Goal: Task Accomplishment & Management: Manage account settings

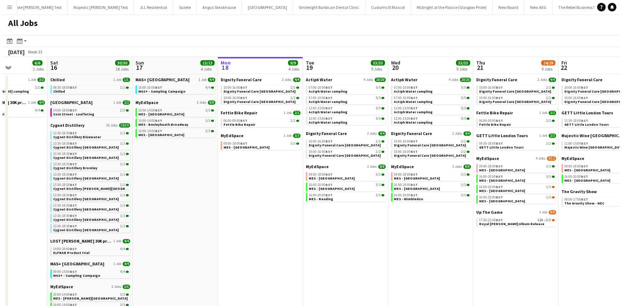
scroll to position [0, 210]
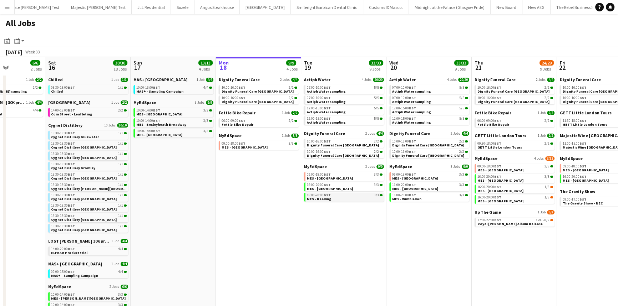
click at [345, 198] on link "16:00-20:00 BST 3/3 MES - Reading" at bounding box center [345, 197] width 76 height 8
click at [361, 196] on div "16:00-20:00 BST 3/3" at bounding box center [345, 196] width 76 height 4
click at [260, 147] on link "09:00-18:00 BST 3/3 MES - Northfield" at bounding box center [259, 145] width 76 height 8
click at [8, 6] on app-icon "Menu" at bounding box center [7, 7] width 6 height 6
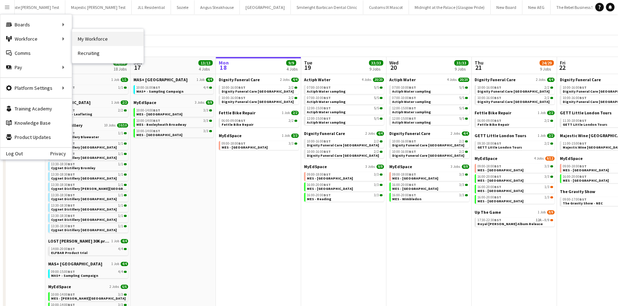
click at [84, 36] on link "My Workforce" at bounding box center [107, 39] width 71 height 14
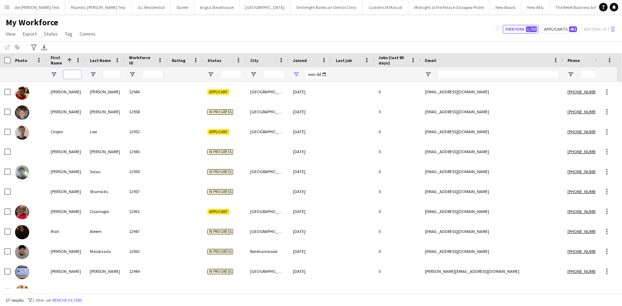
click at [71, 76] on input "First Name Filter Input" at bounding box center [72, 74] width 18 height 9
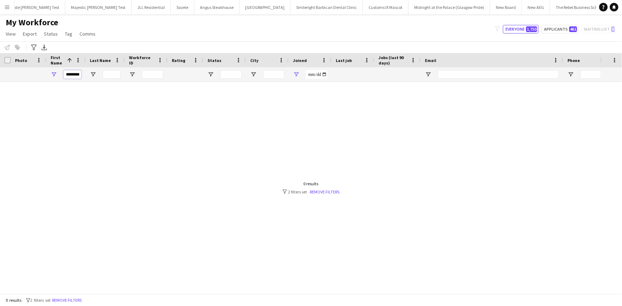
type input "********"
click at [310, 73] on input "**********" at bounding box center [316, 74] width 21 height 9
click at [300, 73] on div "**********" at bounding box center [310, 74] width 43 height 14
click at [293, 73] on span "Open Filter Menu" at bounding box center [296, 74] width 6 height 6
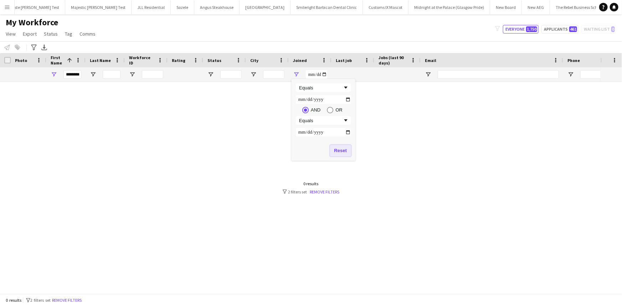
click at [345, 148] on button "Reset" at bounding box center [340, 150] width 21 height 11
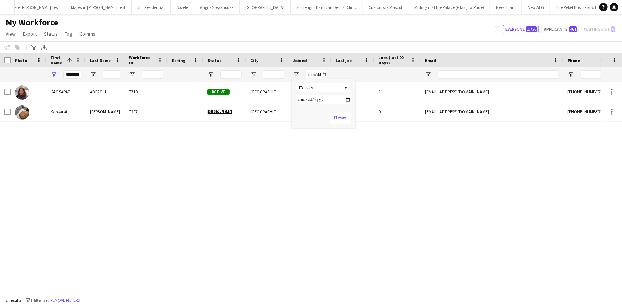
click at [326, 44] on div "Notify workforce Add to tag Select at least one crew to tag him or her. Advance…" at bounding box center [311, 47] width 622 height 12
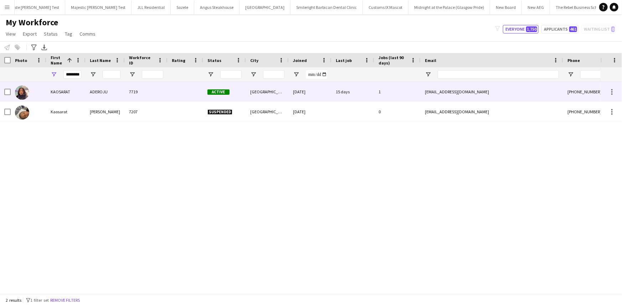
click at [303, 86] on div "11-02-2024" at bounding box center [310, 92] width 43 height 20
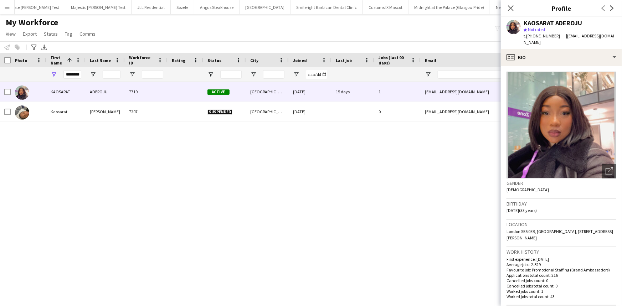
click at [550, 229] on span "London SE5 0EB, UK, 76, Castle mead Camberwell Road, London, SE5 0EB" at bounding box center [560, 235] width 107 height 12
click at [540, 229] on span "London SE5 0EB, UK, 76, Castle mead Camberwell Road, London, SE5 0EB" at bounding box center [560, 235] width 107 height 12
copy span "London SE5 0EB, UK, 76, Castle mead Camberwell Road, London, SE5 0EB"
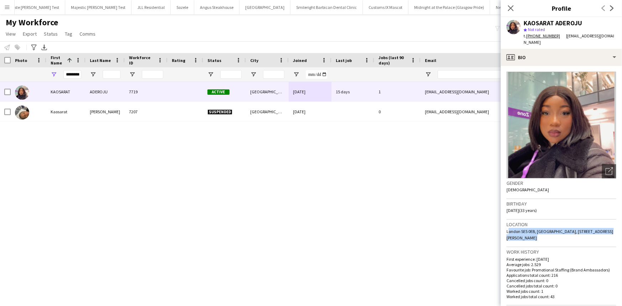
click at [78, 79] on div "********" at bounding box center [72, 74] width 18 height 14
click at [75, 73] on input "********" at bounding box center [72, 74] width 18 height 9
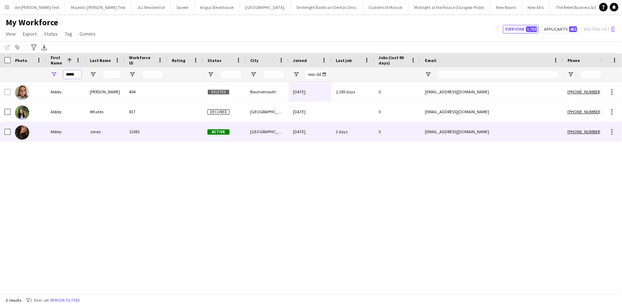
type input "*****"
click at [90, 131] on div "Jones" at bounding box center [105, 132] width 39 height 20
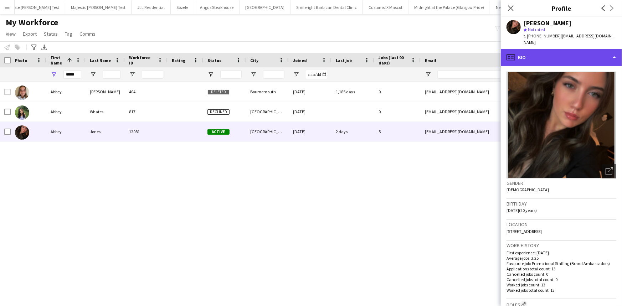
click at [576, 49] on div "profile Bio" at bounding box center [561, 57] width 121 height 17
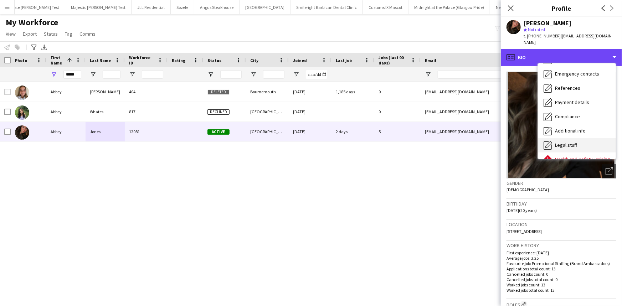
scroll to position [95, 0]
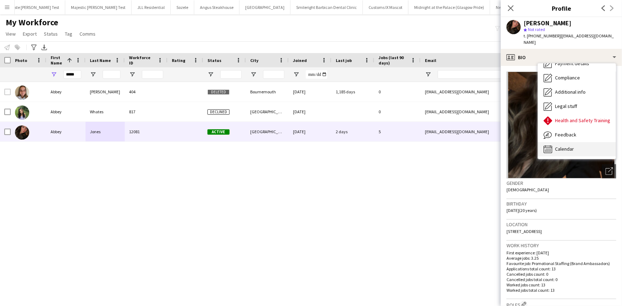
click at [600, 142] on div "Calendar Calendar" at bounding box center [577, 149] width 78 height 14
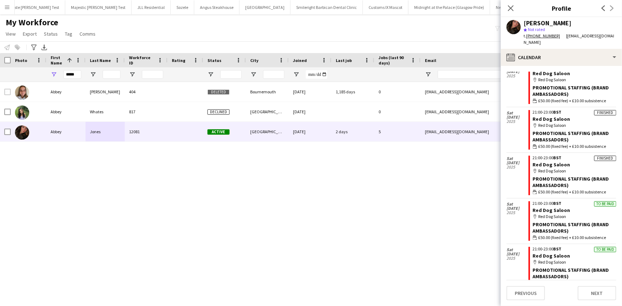
scroll to position [396, 0]
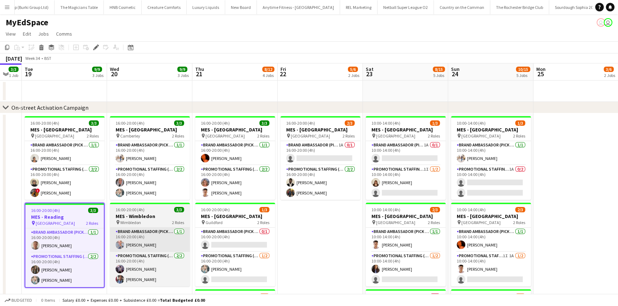
scroll to position [0, 148]
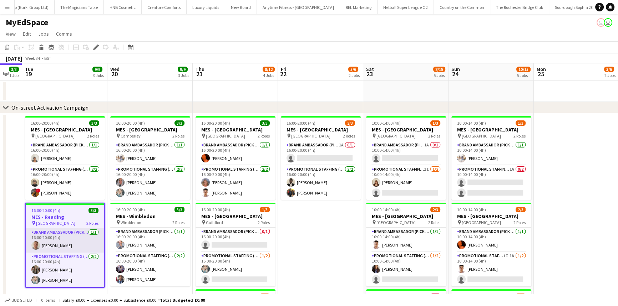
click at [89, 236] on app-card-role "Brand Ambassador (Pick up) 1/1 16:00-20:00 (4h) Jack Procter" at bounding box center [65, 241] width 78 height 24
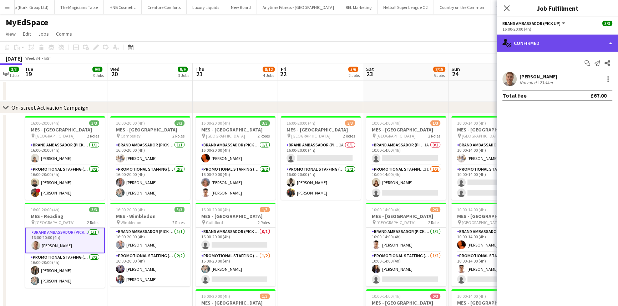
click at [530, 45] on div "single-neutral-actions-check-2 Confirmed" at bounding box center [556, 43] width 121 height 17
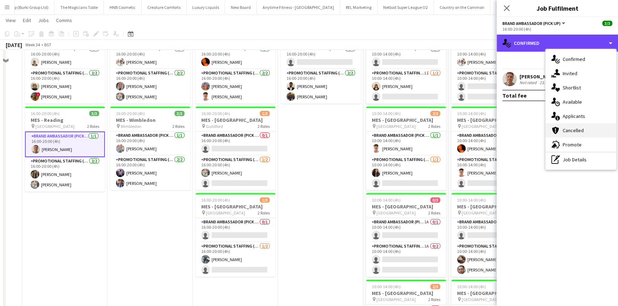
scroll to position [162, 0]
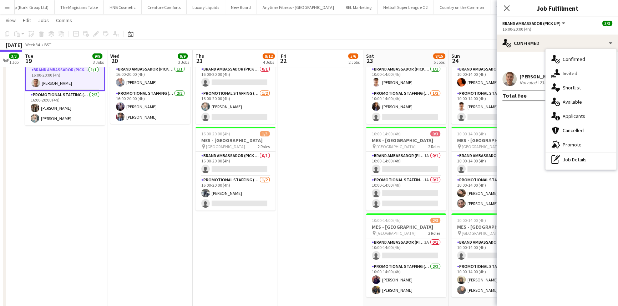
click at [521, 75] on div "[PERSON_NAME]" at bounding box center [538, 76] width 38 height 6
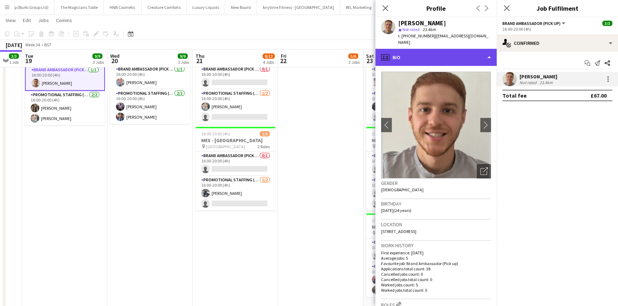
drag, startPoint x: 429, startPoint y: 58, endPoint x: 432, endPoint y: 56, distance: 4.2
click at [429, 58] on div "profile Bio" at bounding box center [435, 57] width 121 height 17
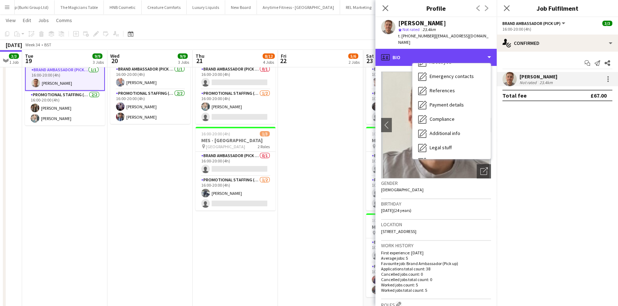
scroll to position [95, 0]
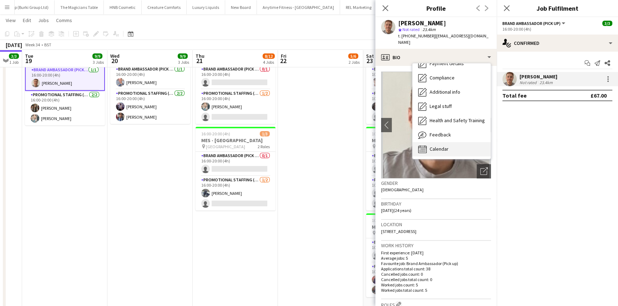
click at [460, 142] on div "Calendar Calendar" at bounding box center [451, 149] width 78 height 14
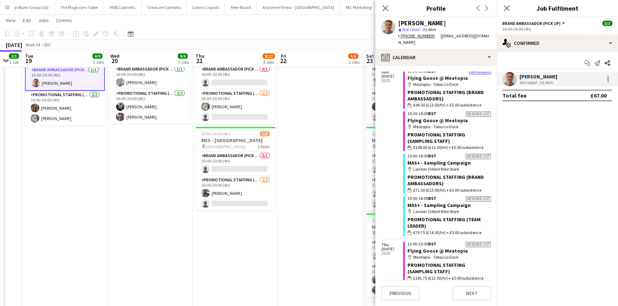
scroll to position [129, 0]
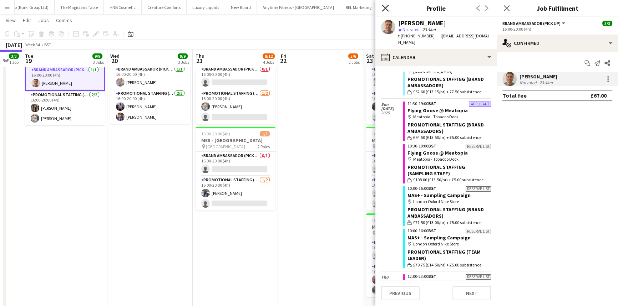
click at [387, 7] on icon "Close pop-in" at bounding box center [385, 8] width 7 height 7
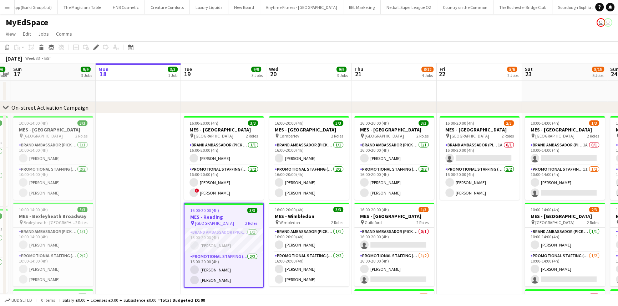
scroll to position [0, 2193]
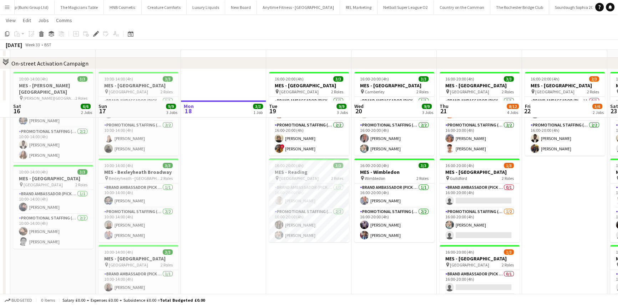
scroll to position [97, 0]
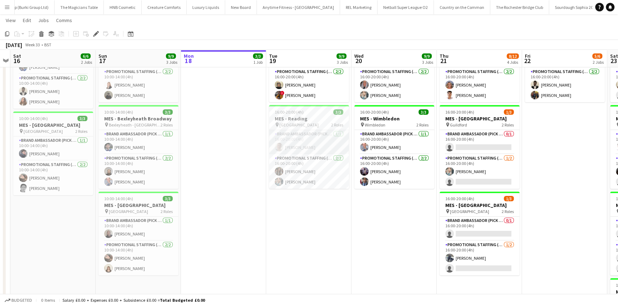
click at [307, 143] on app-card-role "Brand Ambassador (Pick up) 1/1 16:00-20:00 (4h) Jack Procter" at bounding box center [309, 142] width 80 height 24
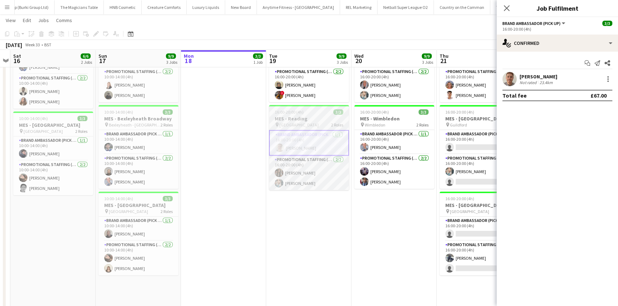
click at [310, 124] on div "pin Reading Station 2 Roles" at bounding box center [309, 125] width 80 height 6
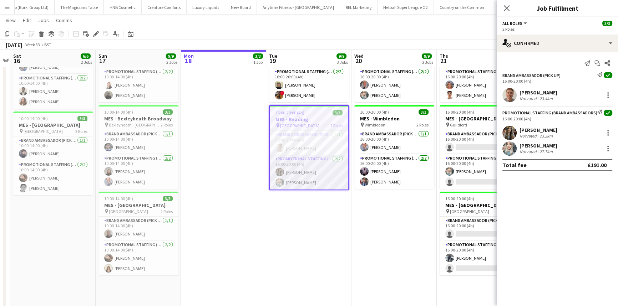
click at [304, 162] on app-card-role "Promotional Staffing (Brand Ambassadors) 2/2 16:00-20:00 (4h) Nimrit Batth Tina…" at bounding box center [309, 172] width 78 height 35
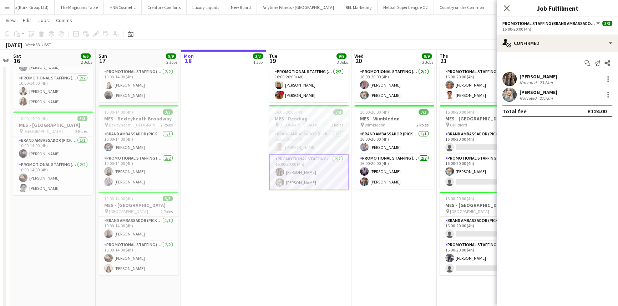
click at [274, 133] on app-card-role "Brand Ambassador (Pick up) 1/1 16:00-20:00 (4h) Jack Procter" at bounding box center [309, 142] width 80 height 24
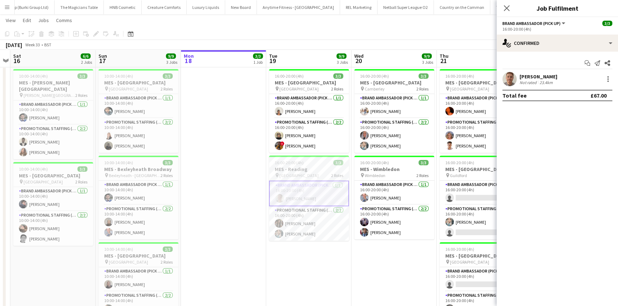
scroll to position [46, 0]
click at [283, 105] on app-card-role "Brand Ambassador (Pick up) 1/1 16:00-20:00 (4h) Thandeka Mashazi" at bounding box center [309, 106] width 80 height 24
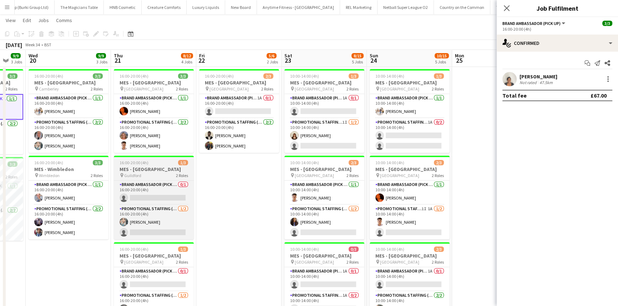
scroll to position [0, 230]
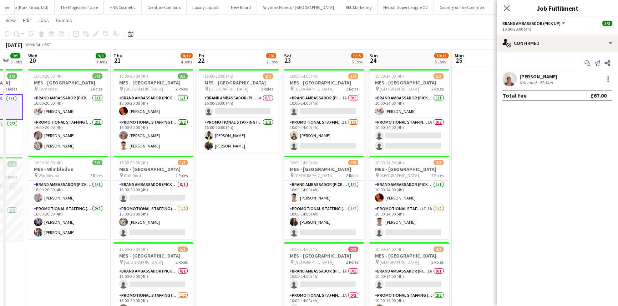
click at [2, 7] on button "Menu" at bounding box center [7, 7] width 14 height 14
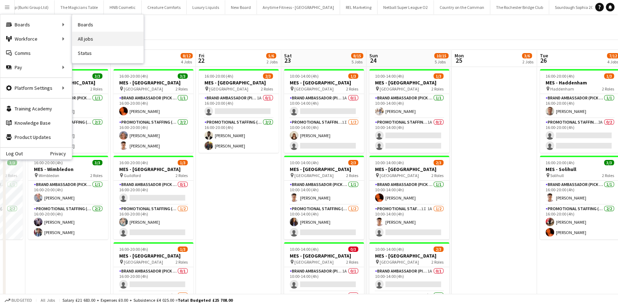
click at [122, 34] on link "All jobs" at bounding box center [107, 39] width 71 height 14
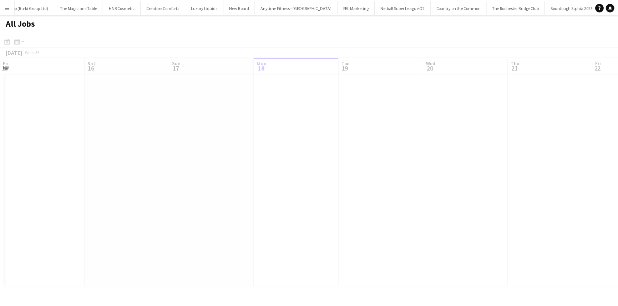
scroll to position [0, 170]
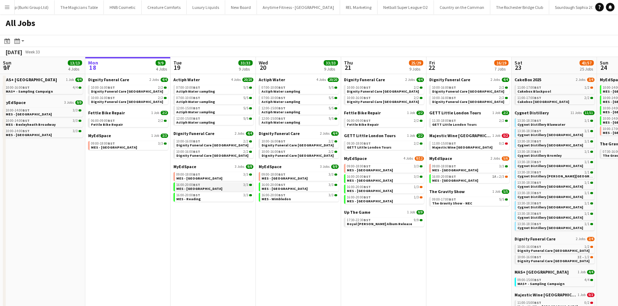
click at [188, 189] on span "MES - [GEOGRAPHIC_DATA]" at bounding box center [199, 189] width 46 height 5
click at [449, 148] on span "Majestic Wine [GEOGRAPHIC_DATA]" at bounding box center [462, 147] width 60 height 5
click at [205, 117] on div "12:00-15:00 BST 5/5" at bounding box center [214, 119] width 76 height 4
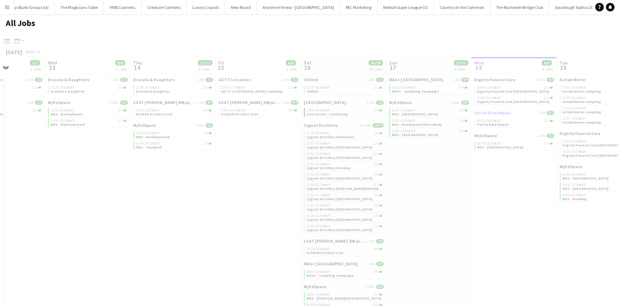
scroll to position [0, 210]
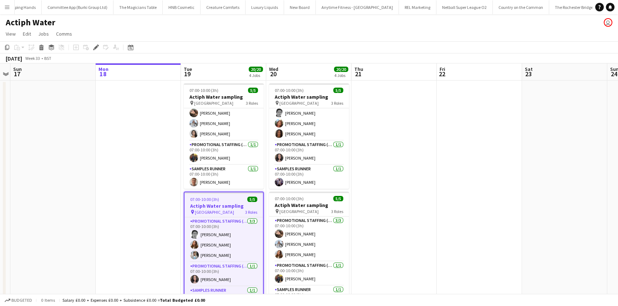
click at [5, 4] on button "Menu" at bounding box center [7, 7] width 14 height 14
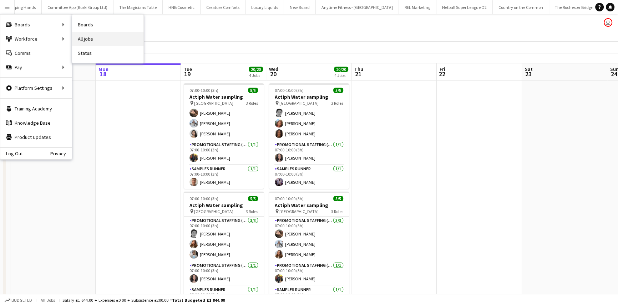
click at [79, 39] on link "All jobs" at bounding box center [107, 39] width 71 height 14
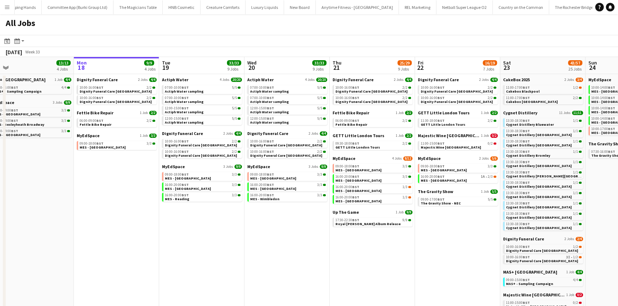
scroll to position [0, 182]
click at [368, 221] on div "17:30-22:30 BST 9/9" at bounding box center [373, 221] width 76 height 4
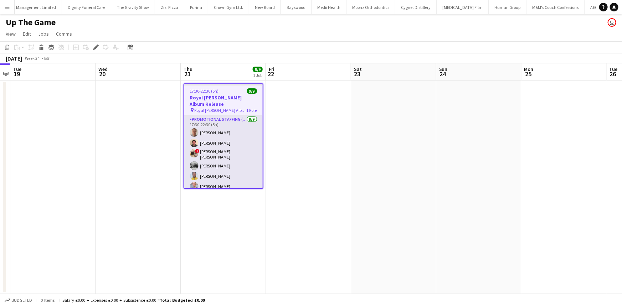
click at [223, 144] on app-card-role "Promotional Staffing (Brand Ambassadors) [DATE] 17:30-22:30 (5h) [PERSON_NAME] …" at bounding box center [223, 170] width 78 height 109
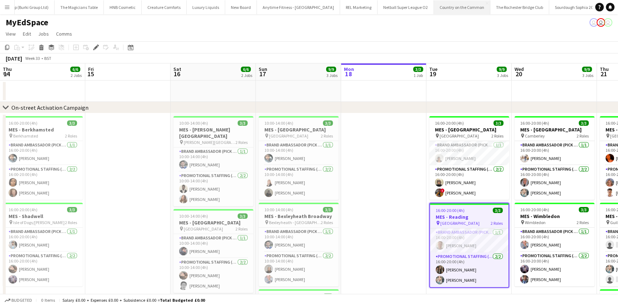
scroll to position [0, 245]
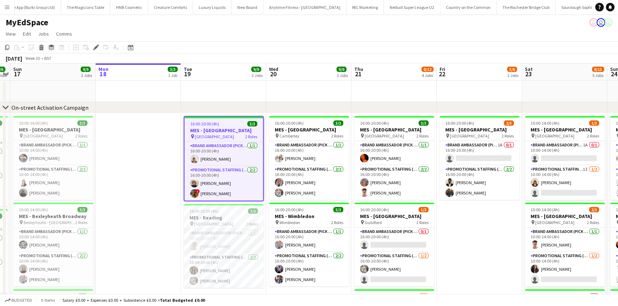
scroll to position [0, 2193]
click at [217, 191] on app-card-role "Promotional Staffing (Brand Ambassadors) [DATE] 16:00-20:00 (4h) [PERSON_NAME] …" at bounding box center [223, 183] width 78 height 35
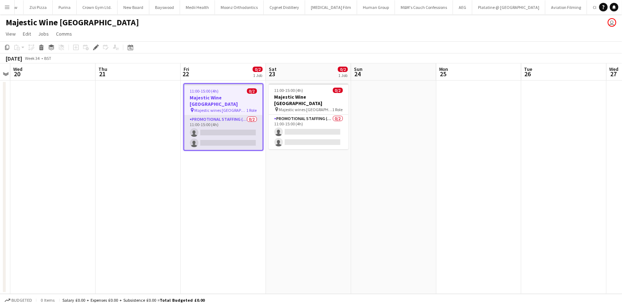
click at [248, 125] on app-card-role "Promotional Staffing (Flyering Staff) 0/2 11:00-15:00 (4h) single-neutral-actio…" at bounding box center [223, 133] width 78 height 35
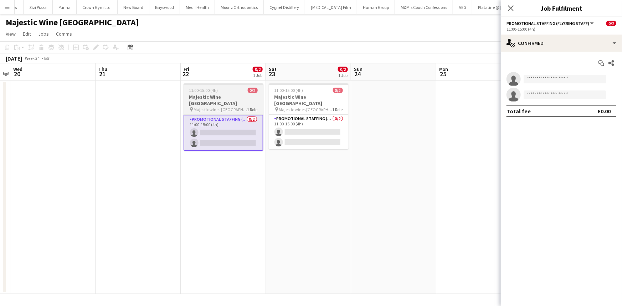
click at [204, 86] on app-job-card "11:00-15:00 (4h) 0/2 Majestic Wine [GEOGRAPHIC_DATA] pin Majestic wines Christc…" at bounding box center [224, 116] width 80 height 67
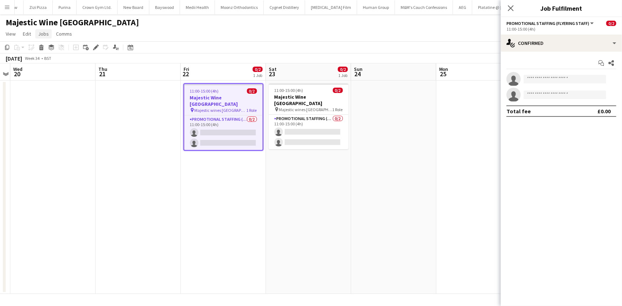
click at [50, 30] on link "Jobs" at bounding box center [43, 33] width 16 height 9
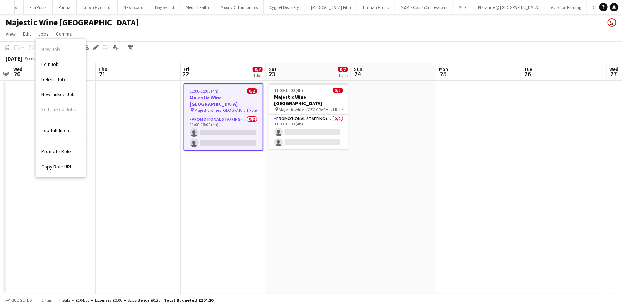
click at [56, 56] on div "New Job Edit Job Delete Job New Linked Job Edit Linked Jobs" at bounding box center [61, 81] width 50 height 78
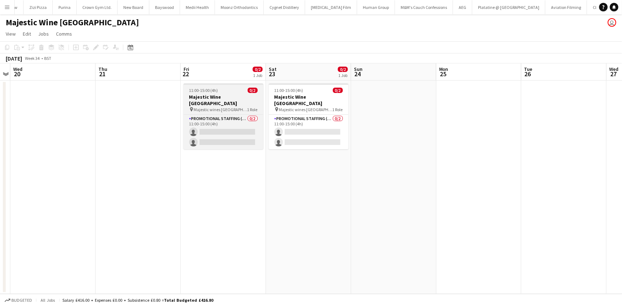
click at [206, 94] on h3 "Majestic Wine [GEOGRAPHIC_DATA]" at bounding box center [224, 100] width 80 height 13
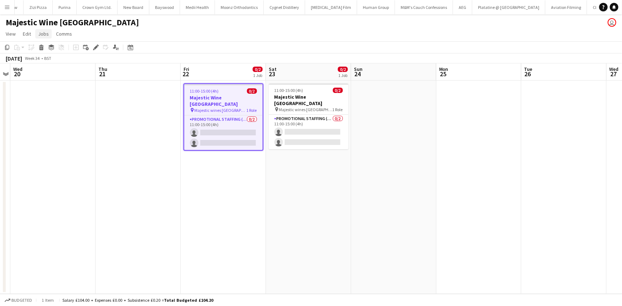
click at [49, 36] on link "Jobs" at bounding box center [43, 33] width 16 height 9
click at [61, 65] on link "Edit Job" at bounding box center [61, 64] width 50 height 15
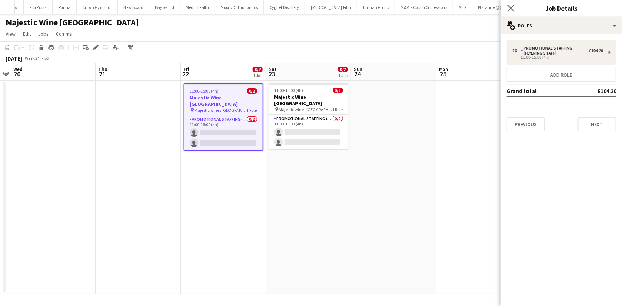
click at [510, 11] on app-icon "Close pop-in" at bounding box center [511, 8] width 10 height 10
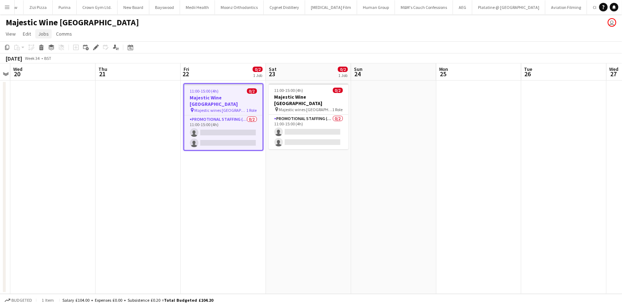
click at [44, 38] on link "Jobs" at bounding box center [43, 33] width 16 height 9
click at [59, 59] on link "Edit Job" at bounding box center [61, 64] width 50 height 15
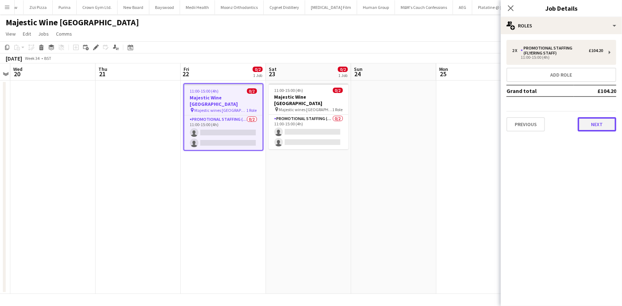
click at [591, 120] on button "Next" at bounding box center [597, 124] width 39 height 14
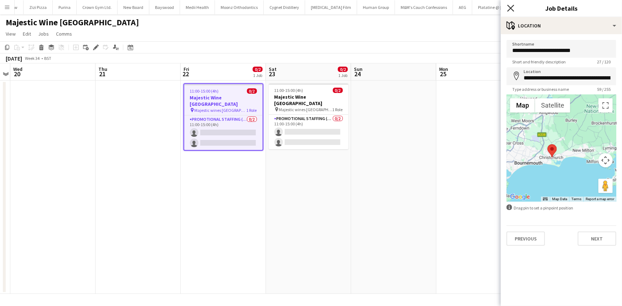
click at [512, 6] on icon "Close pop-in" at bounding box center [511, 8] width 7 height 7
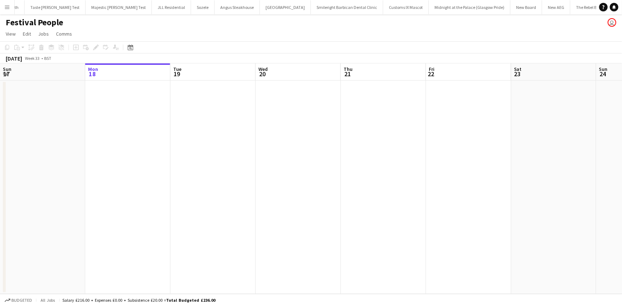
scroll to position [0, 203]
click at [0, 8] on button "Menu" at bounding box center [7, 7] width 14 height 14
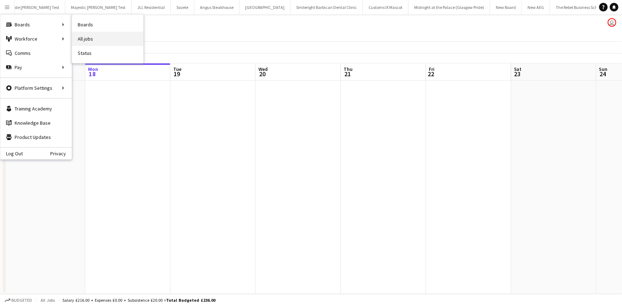
click at [78, 35] on link "All jobs" at bounding box center [107, 39] width 71 height 14
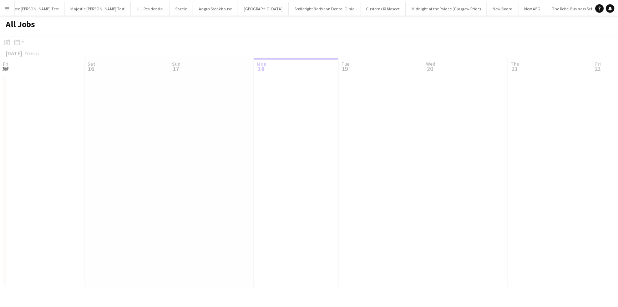
scroll to position [0, 170]
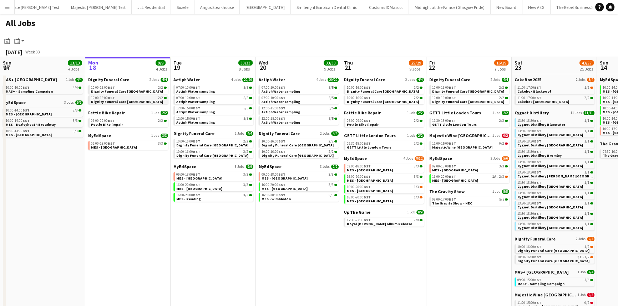
click at [107, 98] on span "10:00-16:00 BST" at bounding box center [103, 98] width 24 height 4
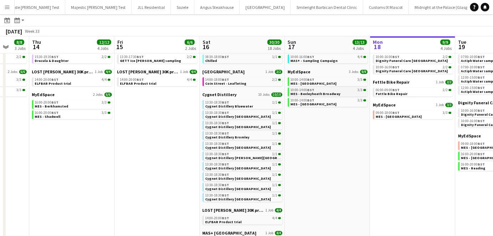
scroll to position [0, 0]
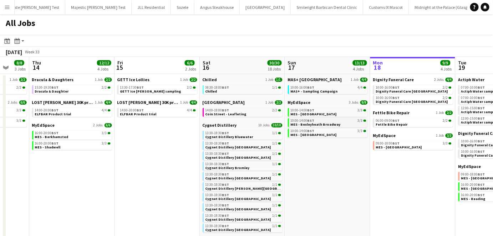
click at [300, 125] on span "MES - Bexleyheath Broadway" at bounding box center [316, 124] width 50 height 5
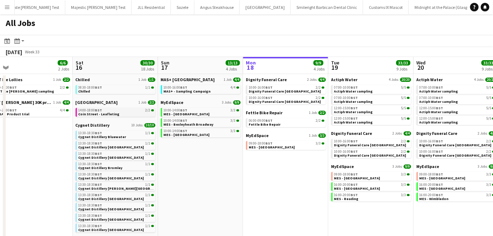
scroll to position [0, 248]
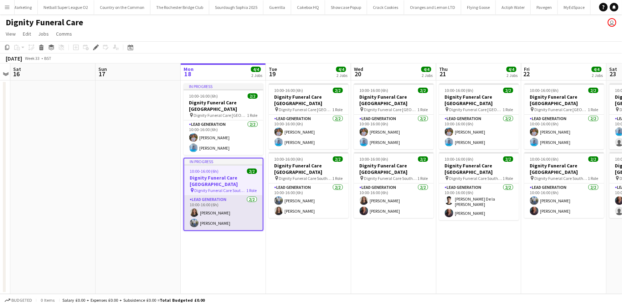
scroll to position [0, 2538]
click at [245, 198] on app-card-role "Lead Generation 2/2 10:00-16:00 (6h) Katie Mills Kazeem Oyetunde" at bounding box center [223, 213] width 78 height 35
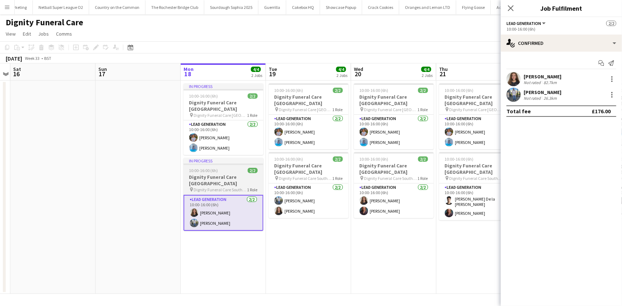
click at [219, 175] on h3 "Dignity Funeral Care Southampton" at bounding box center [224, 180] width 80 height 13
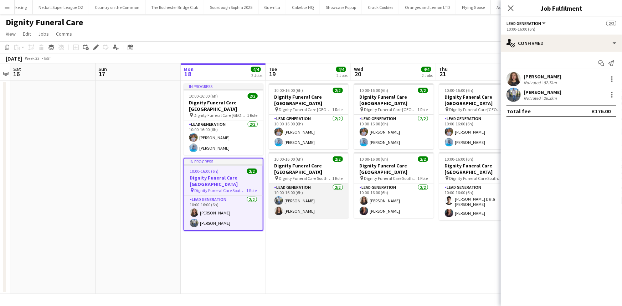
click at [288, 192] on app-card-role "Lead Generation 2/2 10:00-16:00 (6h) Kazeem Oyetunde Katie Mills" at bounding box center [309, 201] width 80 height 35
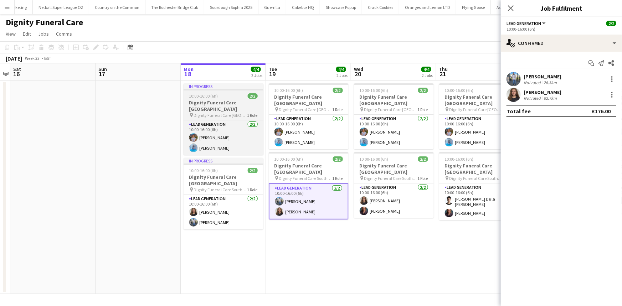
click at [223, 104] on h3 "Dignity Funeral Care Aberdeen" at bounding box center [224, 106] width 80 height 13
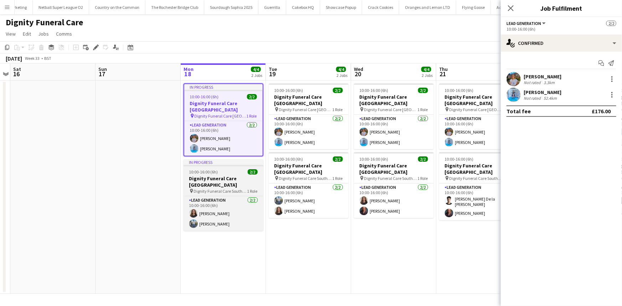
click at [240, 175] on h3 "Dignity Funeral Care Southampton" at bounding box center [224, 181] width 80 height 13
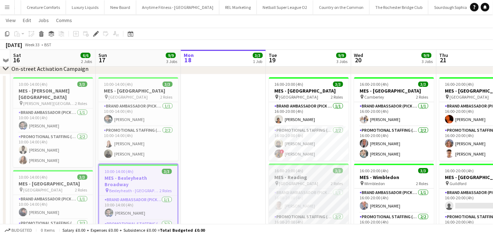
scroll to position [38, 0]
click at [385, 116] on app-card-role "Brand Ambassador (Pick up) 1/1 16:00-20:00 (4h) Matthew Stephens" at bounding box center [394, 115] width 80 height 24
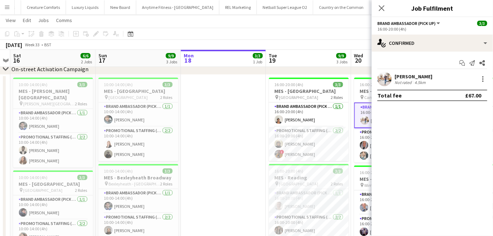
click at [402, 76] on div "Matthew Stephens" at bounding box center [413, 76] width 38 height 6
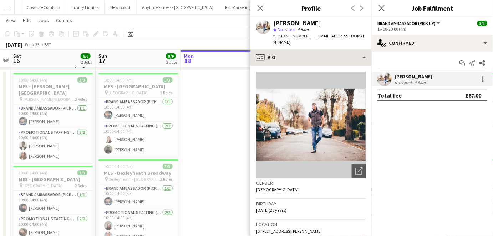
scroll to position [43, 0]
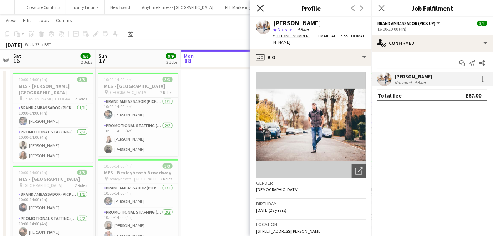
click at [258, 9] on icon "Close pop-in" at bounding box center [260, 8] width 7 height 7
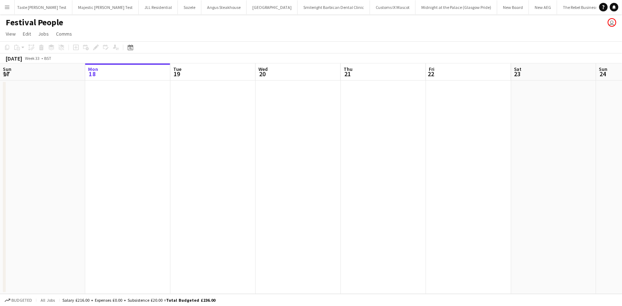
scroll to position [0, 203]
click at [7, 11] on button "Menu" at bounding box center [7, 7] width 14 height 14
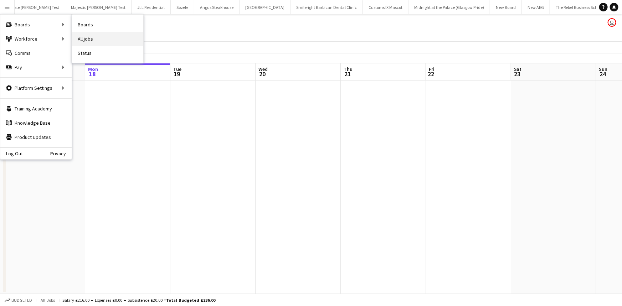
click at [83, 35] on link "All jobs" at bounding box center [107, 39] width 71 height 14
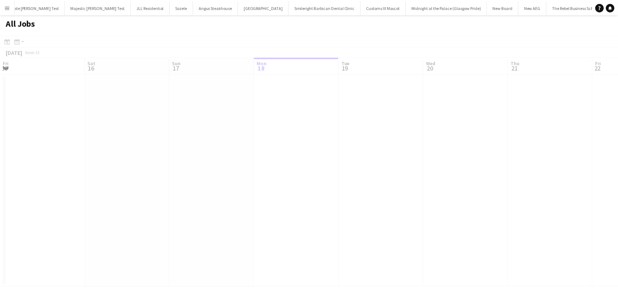
scroll to position [0, 170]
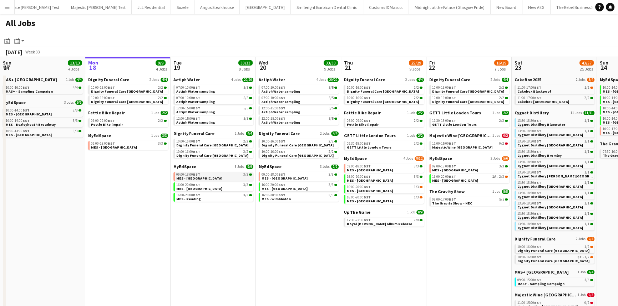
click at [217, 180] on link "09:00-18:00 BST 3/3 MES - [GEOGRAPHIC_DATA]" at bounding box center [214, 176] width 76 height 8
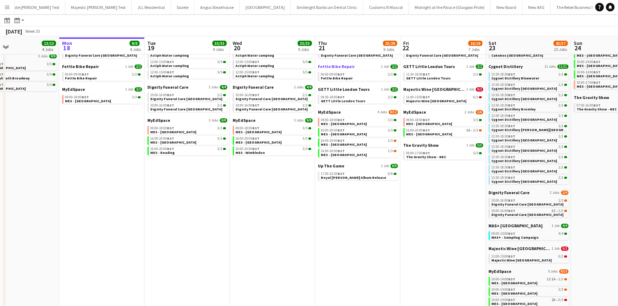
scroll to position [45, 0]
click at [342, 134] on span "MES - [GEOGRAPHIC_DATA]" at bounding box center [344, 134] width 46 height 5
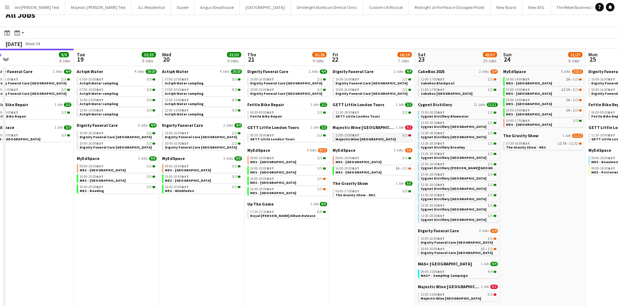
scroll to position [0, 187]
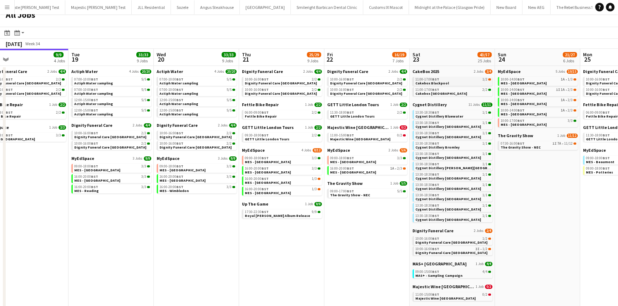
click at [424, 82] on span "Cakebox Blackpool" at bounding box center [432, 83] width 34 height 5
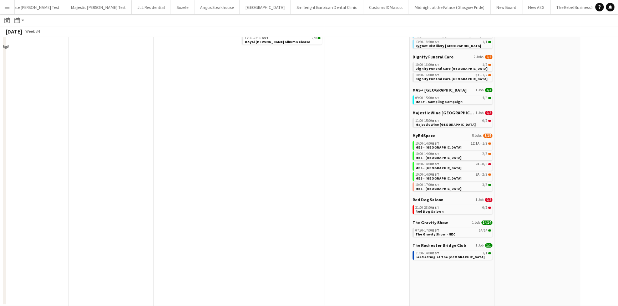
scroll to position [19, 0]
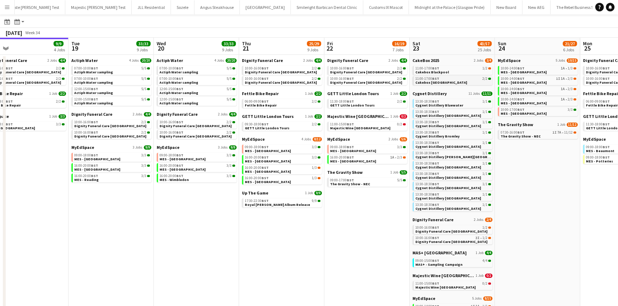
click at [426, 81] on span "Cakebox [GEOGRAPHIC_DATA]" at bounding box center [441, 82] width 52 height 5
click at [346, 126] on span "Majestic Wine [GEOGRAPHIC_DATA]" at bounding box center [360, 128] width 60 height 5
click at [195, 170] on link "16:00-20:00 BST 3/3 MES - [GEOGRAPHIC_DATA]" at bounding box center [197, 167] width 76 height 8
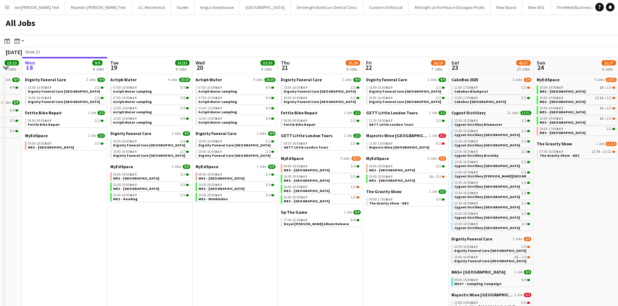
scroll to position [0, 148]
click at [406, 143] on div "11:00-15:00 BST 0/2" at bounding box center [407, 144] width 76 height 4
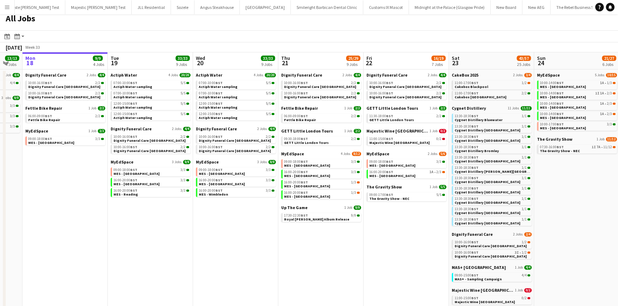
scroll to position [5, 0]
click at [303, 217] on span "Royal [PERSON_NAME] Album Release" at bounding box center [316, 218] width 65 height 5
click at [340, 218] on link "17:30-22:30 BST 9/9 Royal Otis Album Release" at bounding box center [322, 217] width 76 height 8
click at [9, 7] on app-icon "Menu" at bounding box center [7, 7] width 6 height 6
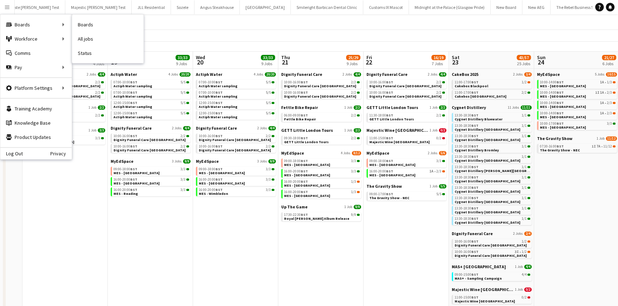
click at [86, 38] on link "All jobs" at bounding box center [107, 39] width 71 height 14
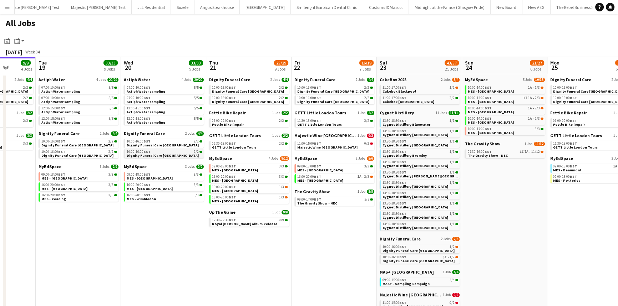
scroll to position [0, 220]
click at [319, 146] on span "Majestic Wine [GEOGRAPHIC_DATA]" at bounding box center [327, 147] width 60 height 5
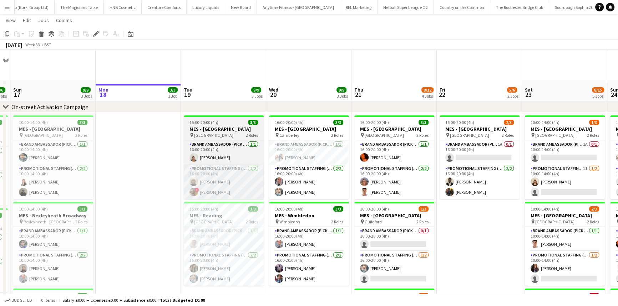
scroll to position [65, 0]
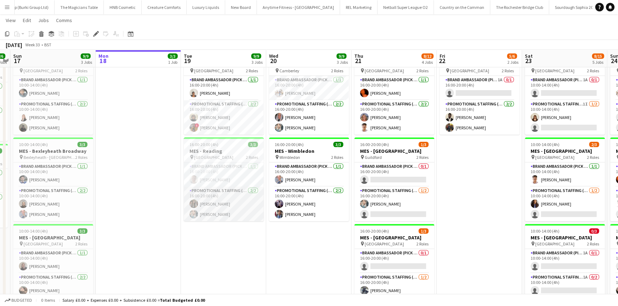
click at [226, 208] on app-card-role "Promotional Staffing (Brand Ambassadors) 2/2 16:00-20:00 (4h) Nimrit Batth Tina…" at bounding box center [224, 204] width 80 height 35
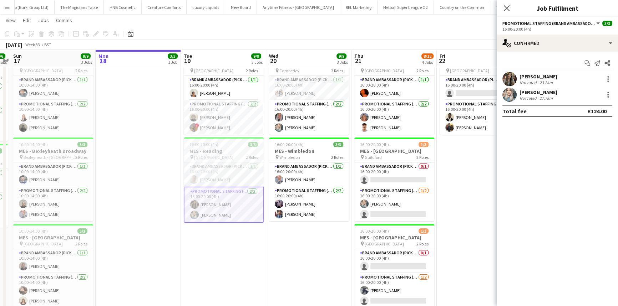
click at [524, 76] on div "Nimrit Batth" at bounding box center [538, 76] width 38 height 6
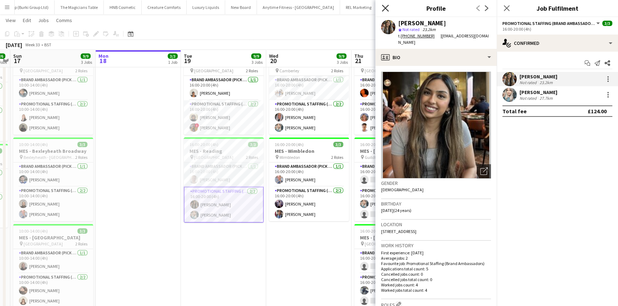
click at [387, 7] on icon "Close pop-in" at bounding box center [385, 8] width 7 height 7
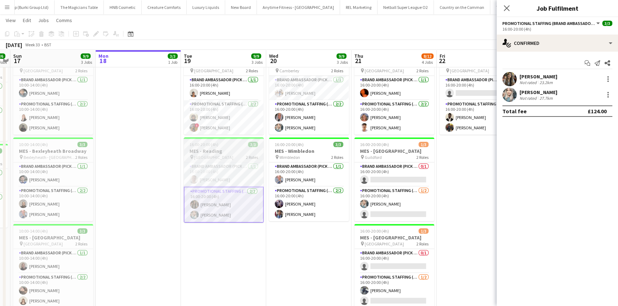
click at [198, 153] on h3 "MES - Reading" at bounding box center [224, 151] width 80 height 6
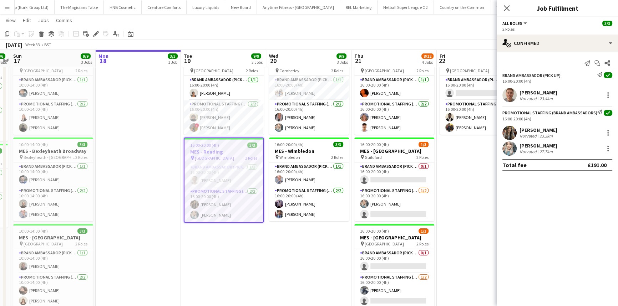
click at [519, 88] on div "Jack Procter Not rated 23.4km" at bounding box center [556, 95] width 121 height 14
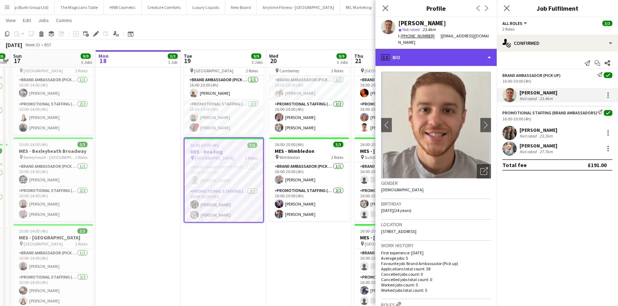
click at [463, 57] on div "profile Bio" at bounding box center [435, 57] width 121 height 17
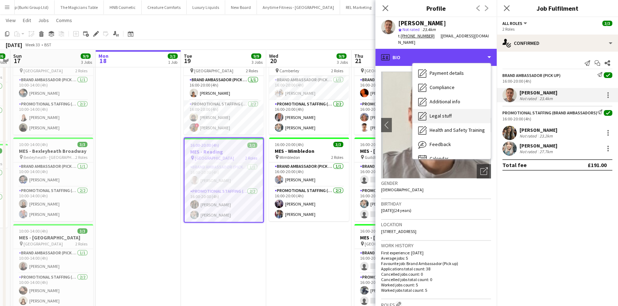
scroll to position [95, 0]
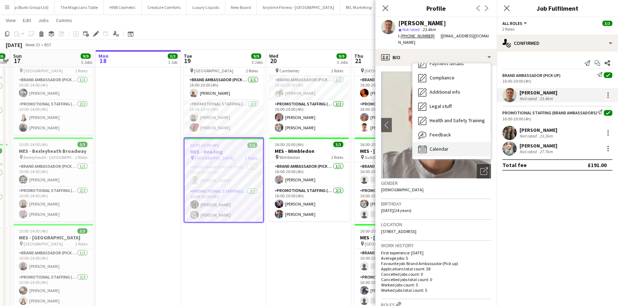
click at [461, 142] on div "Calendar Calendar" at bounding box center [451, 149] width 78 height 14
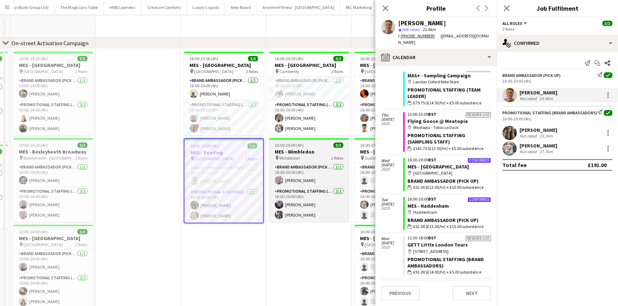
scroll to position [0, 0]
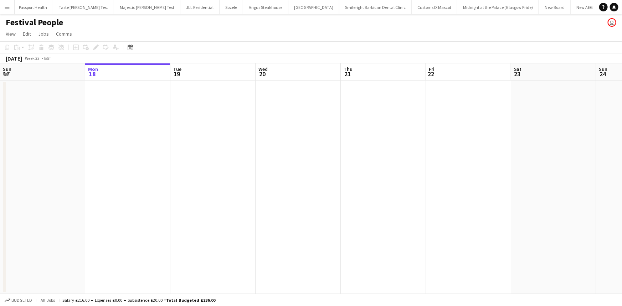
scroll to position [0, 203]
click at [4, 8] on button "Menu" at bounding box center [7, 7] width 14 height 14
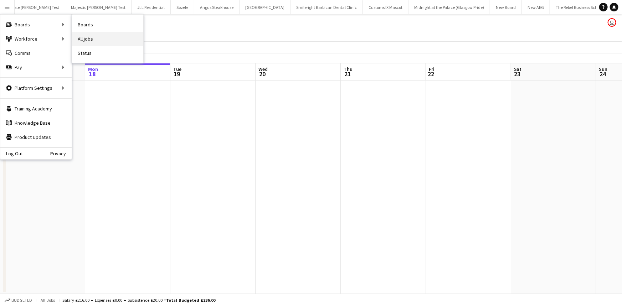
click at [82, 34] on link "All jobs" at bounding box center [107, 39] width 71 height 14
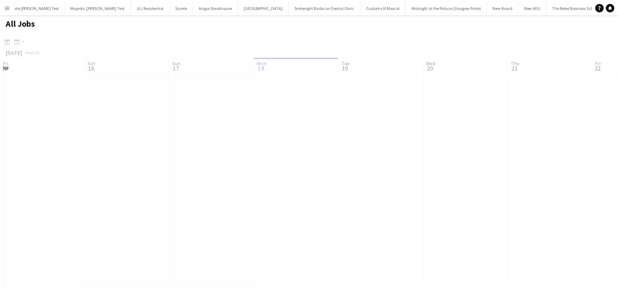
scroll to position [0, 170]
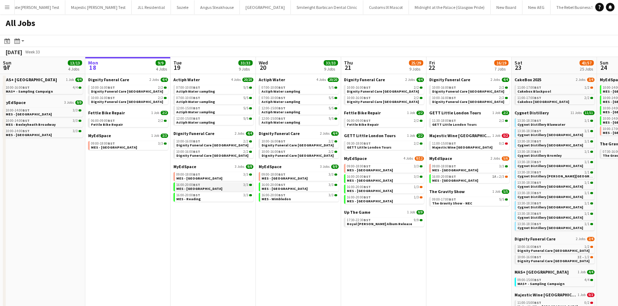
click at [211, 186] on div "16:00-20:00 BST 3/3" at bounding box center [214, 185] width 76 height 4
click at [202, 185] on div "16:00-20:00 BST 3/3" at bounding box center [214, 185] width 76 height 4
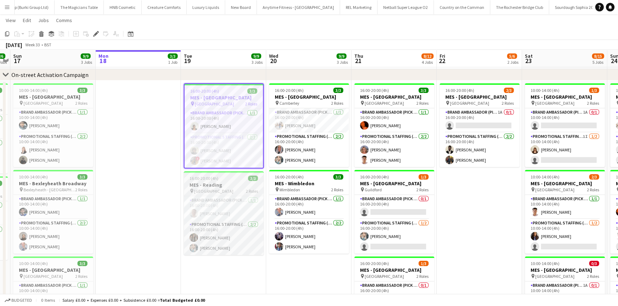
scroll to position [32, 0]
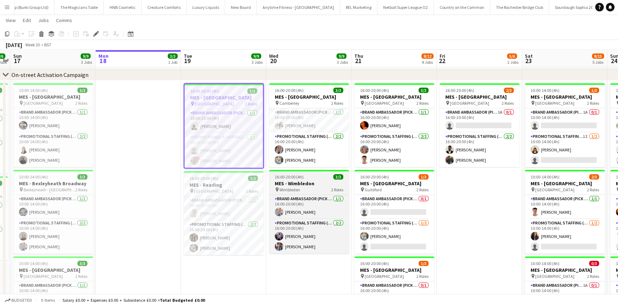
click at [290, 189] on span "Wimbledon" at bounding box center [289, 189] width 21 height 5
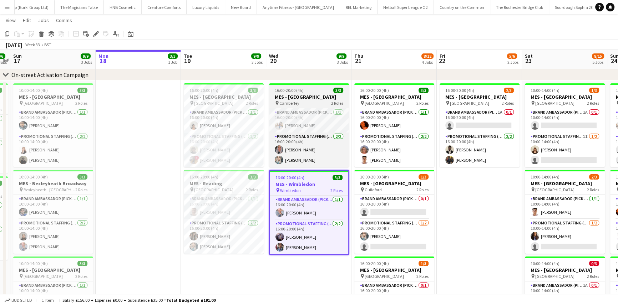
click at [299, 92] on span "16:00-20:00 (4h)" at bounding box center [289, 90] width 29 height 5
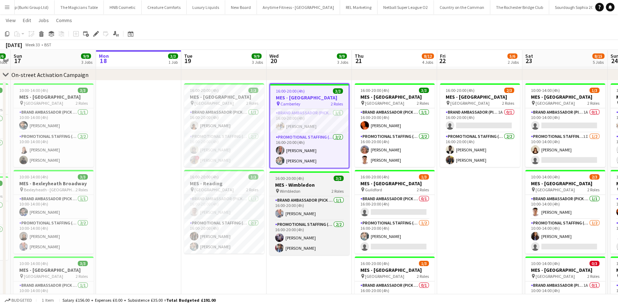
click at [326, 192] on div "pin Wimbledon 2 Roles" at bounding box center [309, 191] width 80 height 6
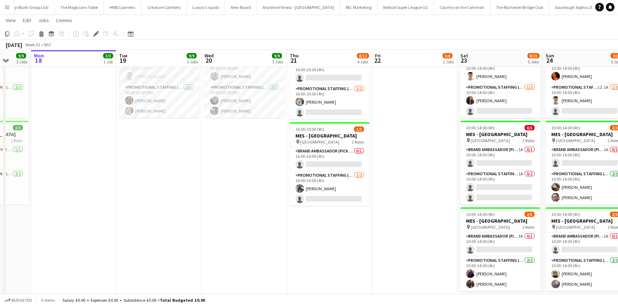
scroll to position [168, 0]
click at [570, 151] on app-card-role "Brand Ambassador (Pick up) 1A 0/1 10:00-14:00 (4h) single-neutral-actions" at bounding box center [585, 158] width 80 height 24
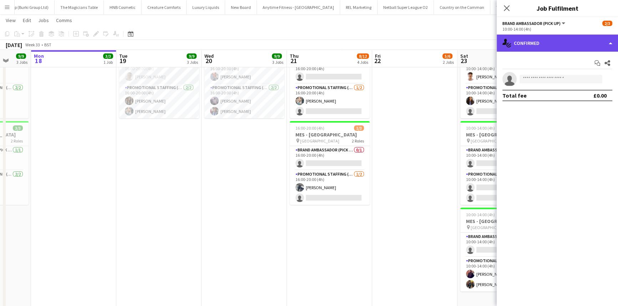
click at [523, 41] on div "single-neutral-actions-check-2 Confirmed" at bounding box center [556, 43] width 121 height 17
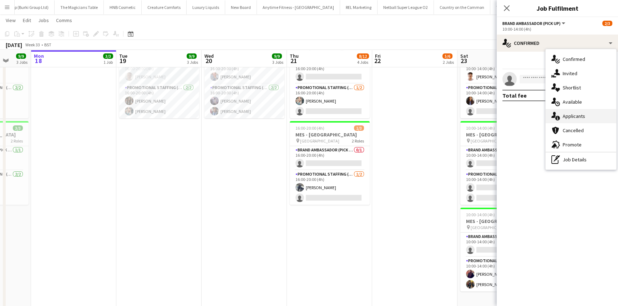
click at [560, 118] on div "single-neutral-actions-information Applicants" at bounding box center [580, 116] width 71 height 14
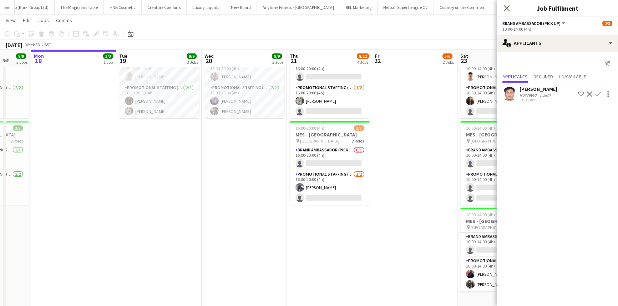
click at [506, 13] on div "Close pop-in" at bounding box center [506, 8] width 20 height 16
click at [506, 10] on icon "Close pop-in" at bounding box center [506, 8] width 7 height 7
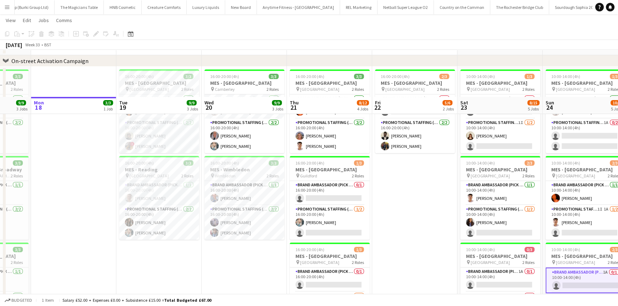
scroll to position [46, 0]
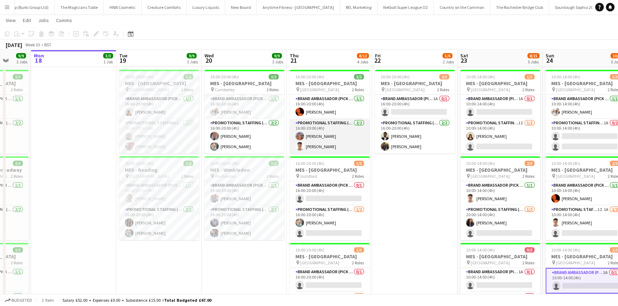
click at [331, 151] on app-card-role "Promotional Staffing (Brand Ambassadors) 2/2 16:00-20:00 (4h) Liadan McCann ARJ…" at bounding box center [330, 136] width 80 height 35
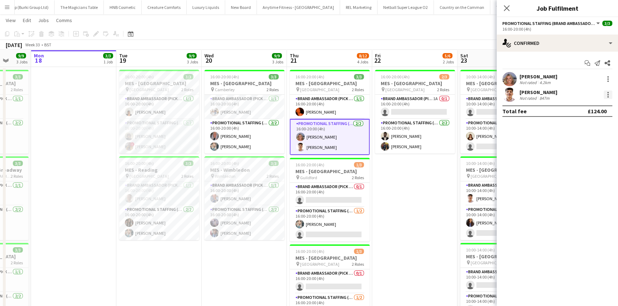
click at [608, 93] on div at bounding box center [607, 92] width 1 height 1
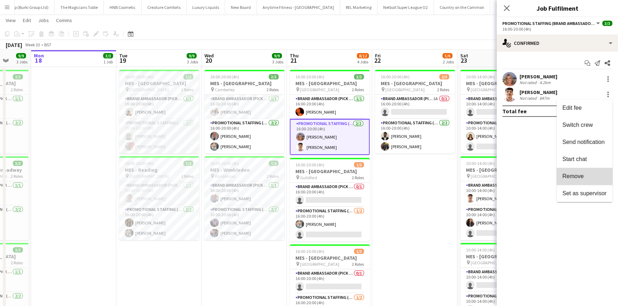
click at [582, 174] on span "Remove" at bounding box center [572, 176] width 21 height 6
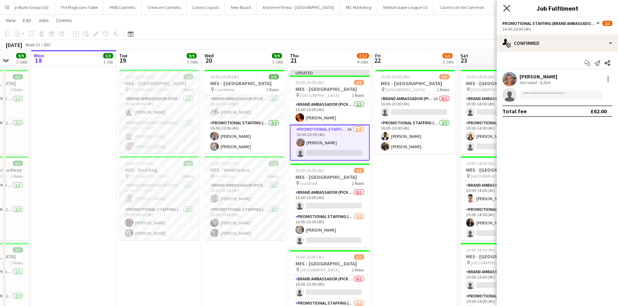
click at [506, 9] on icon at bounding box center [506, 8] width 7 height 7
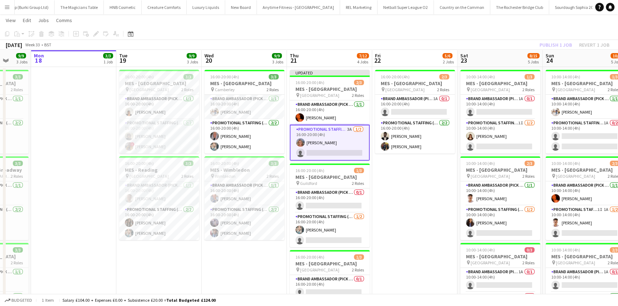
click at [562, 42] on div "Publish 1 job Revert 1 job" at bounding box center [574, 44] width 87 height 9
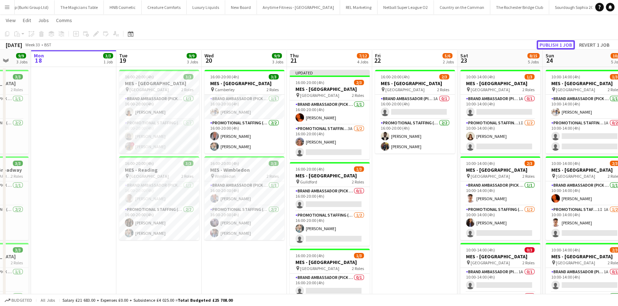
click at [562, 42] on button "Publish 1 job" at bounding box center [555, 44] width 38 height 9
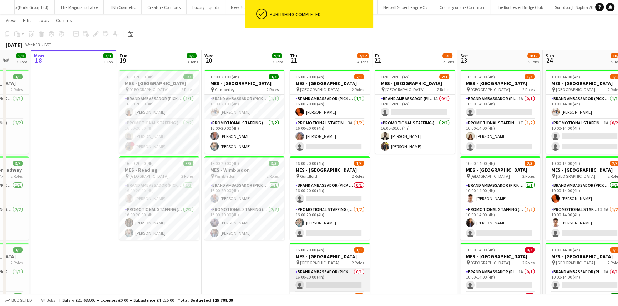
click at [326, 269] on app-card-role "Brand Ambassador (Pick up) 0/1 16:00-20:00 (4h) single-neutral-actions" at bounding box center [330, 280] width 80 height 24
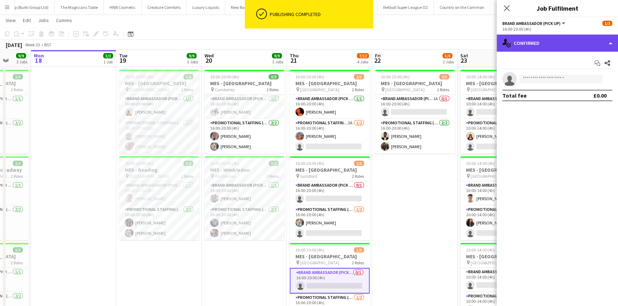
click at [583, 41] on div "single-neutral-actions-check-2 Confirmed" at bounding box center [556, 43] width 121 height 17
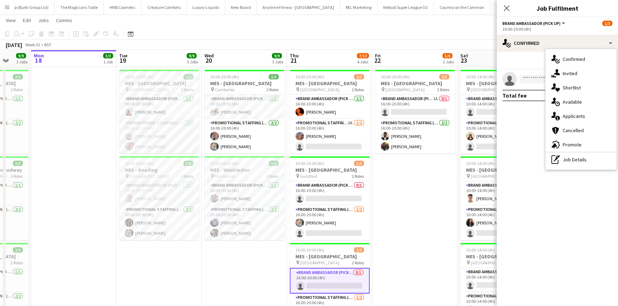
drag, startPoint x: 535, startPoint y: 107, endPoint x: 530, endPoint y: 87, distance: 20.3
click at [535, 107] on div "Start chat Share single-neutral-actions Total fee £0.00" at bounding box center [556, 79] width 121 height 55
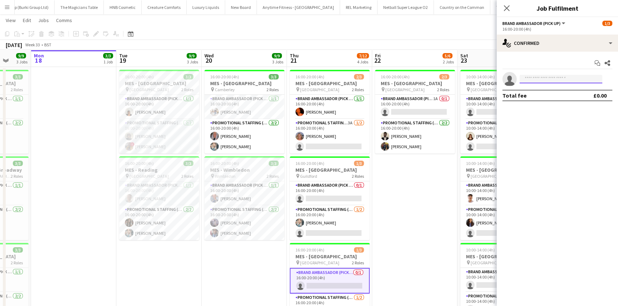
click at [529, 81] on input at bounding box center [560, 79] width 83 height 9
type input "*****"
click at [537, 96] on span "arjunkunnathur@hotmail.com" at bounding box center [560, 95] width 71 height 6
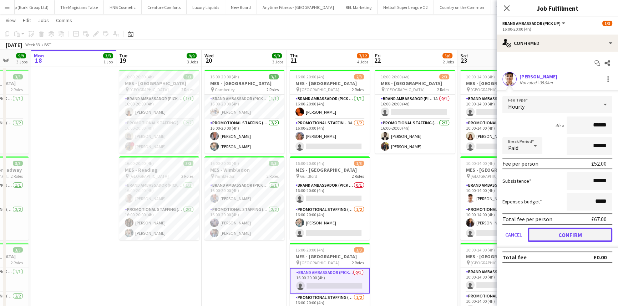
click at [589, 239] on button "Confirm" at bounding box center [569, 235] width 85 height 14
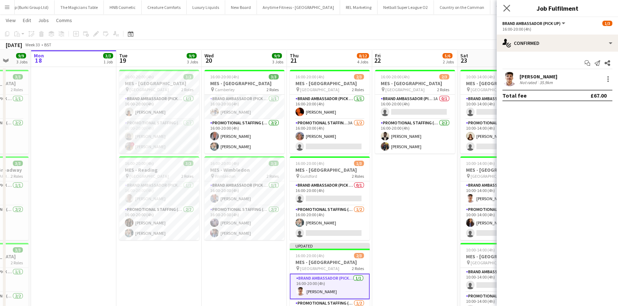
click at [509, 12] on div "Close pop-in" at bounding box center [506, 8] width 20 height 16
click at [506, 9] on icon "Close pop-in" at bounding box center [506, 8] width 7 height 7
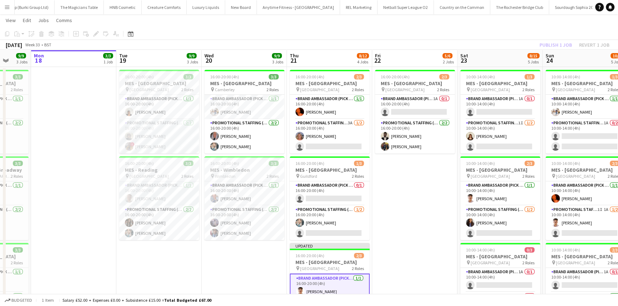
click at [569, 43] on div "Publish 1 job Revert 1 job" at bounding box center [574, 44] width 87 height 9
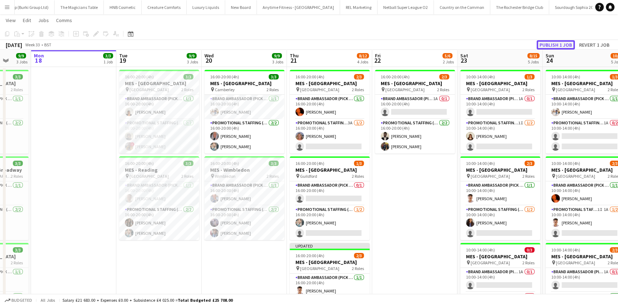
click at [567, 43] on button "Publish 1 job" at bounding box center [555, 44] width 38 height 9
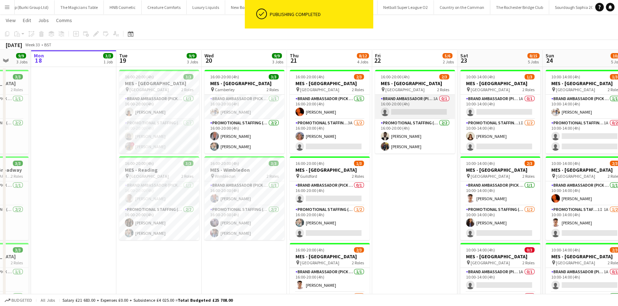
click at [412, 109] on app-card-role "Brand Ambassador (Pick up) 1A 0/1 16:00-20:00 (4h) single-neutral-actions" at bounding box center [415, 107] width 80 height 24
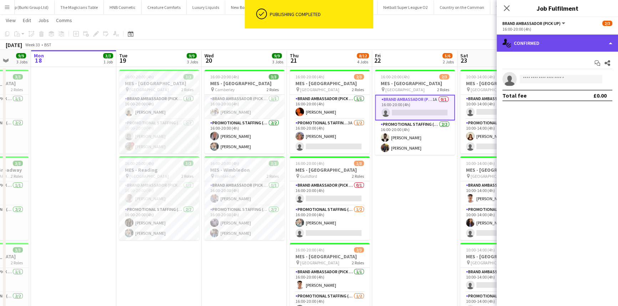
click at [547, 39] on div "single-neutral-actions-check-2 Confirmed" at bounding box center [556, 43] width 121 height 17
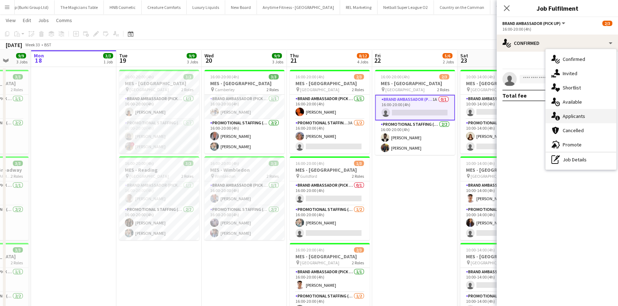
click at [572, 114] on div "single-neutral-actions-information Applicants" at bounding box center [580, 116] width 71 height 14
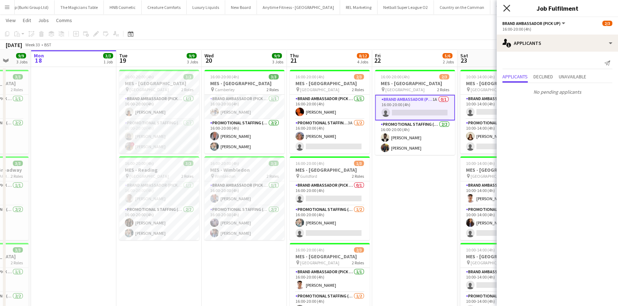
click at [506, 7] on icon at bounding box center [506, 8] width 7 height 7
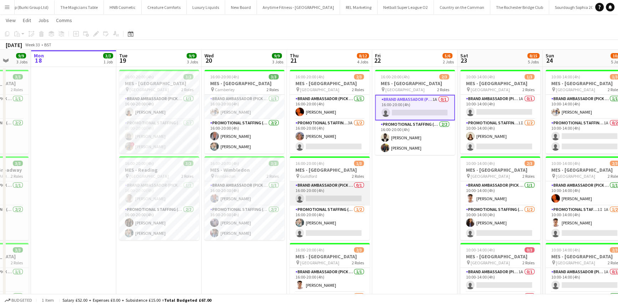
click at [352, 195] on app-card-role "Brand Ambassador (Pick up) 0/1 16:00-20:00 (4h) single-neutral-actions" at bounding box center [330, 194] width 80 height 24
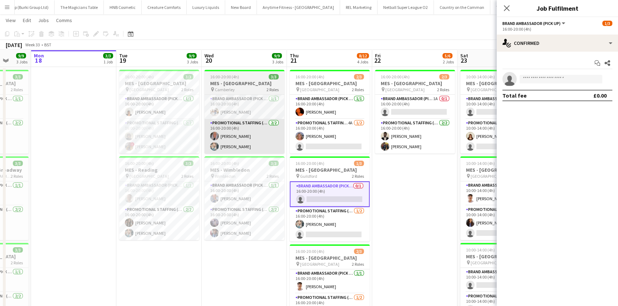
click at [229, 151] on app-card-role "Promotional Staffing (Brand Ambassadors) 2/2 16:00-20:00 (4h) Reanna SMALL Tina…" at bounding box center [244, 136] width 80 height 35
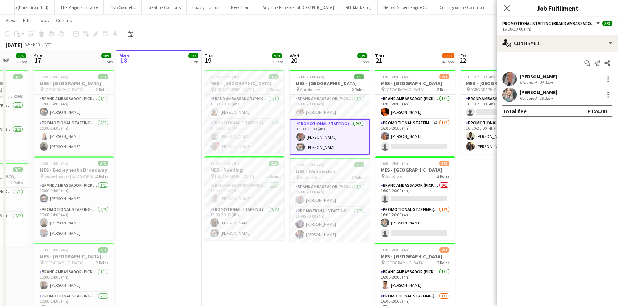
scroll to position [0, 225]
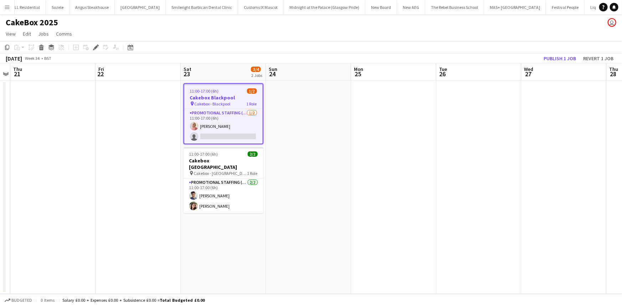
scroll to position [0, 328]
click at [256, 182] on app-card-role "Promotional Staffing (Brand Ambassadors) [DATE] 11:00-17:00 (6h) [PERSON_NAME] …" at bounding box center [224, 196] width 80 height 35
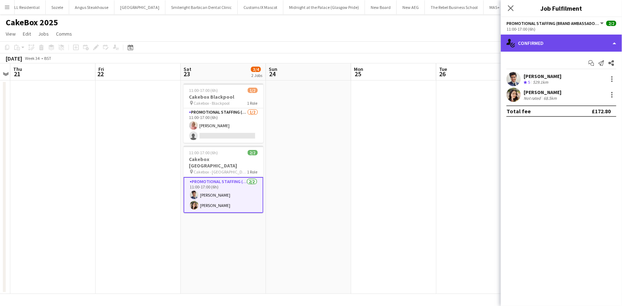
drag, startPoint x: 538, startPoint y: 38, endPoint x: 546, endPoint y: 50, distance: 14.1
click at [538, 38] on div "single-neutral-actions-check-2 Confirmed" at bounding box center [561, 43] width 121 height 17
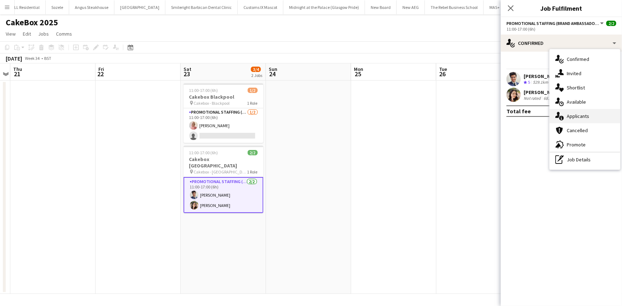
click at [573, 115] on div "single-neutral-actions-information Applicants" at bounding box center [585, 116] width 71 height 14
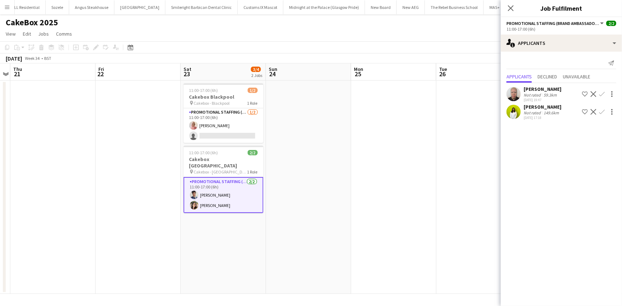
click at [548, 110] on div "149.6km" at bounding box center [551, 112] width 18 height 5
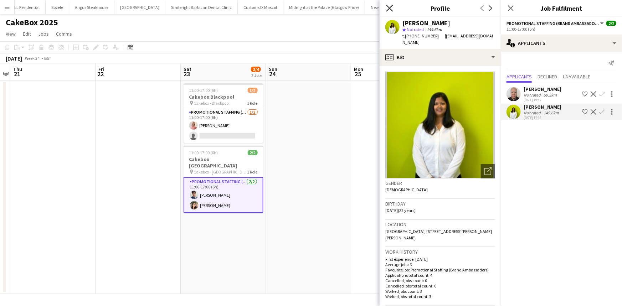
click at [392, 10] on icon at bounding box center [389, 8] width 7 height 7
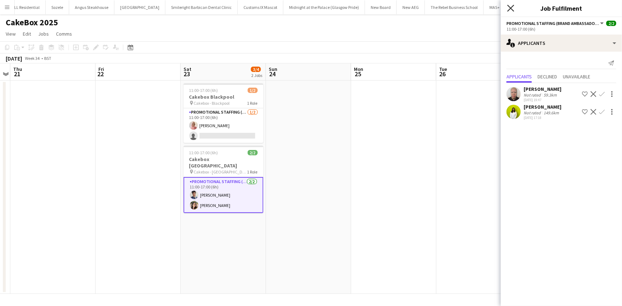
click at [510, 7] on icon at bounding box center [511, 8] width 7 height 7
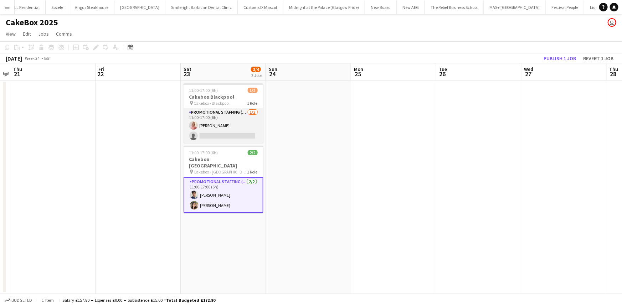
click at [198, 115] on app-card-role "Promotional Staffing (Brand Ambassadors) [DATE] 11:00-17:00 (6h) [PERSON_NAME] …" at bounding box center [224, 125] width 80 height 35
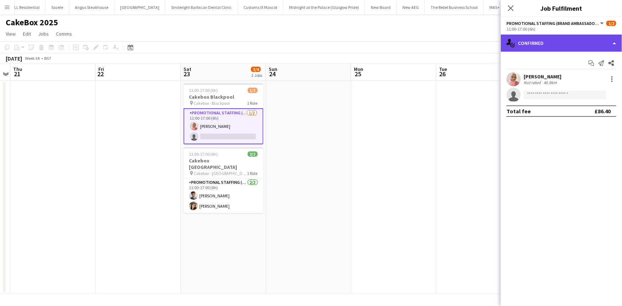
click at [546, 46] on div "single-neutral-actions-check-2 Confirmed" at bounding box center [561, 43] width 121 height 17
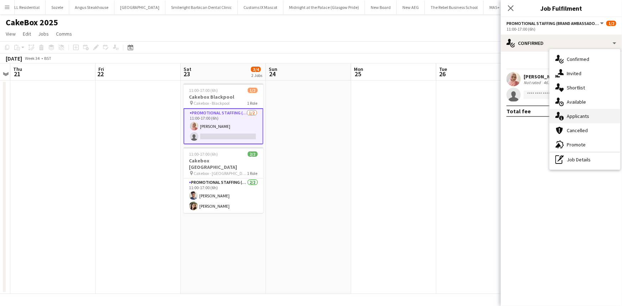
click at [575, 116] on div "single-neutral-actions-information Applicants" at bounding box center [585, 116] width 71 height 14
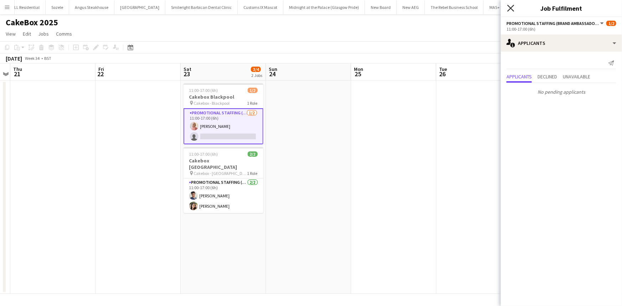
click at [514, 8] on icon "Close pop-in" at bounding box center [511, 8] width 7 height 7
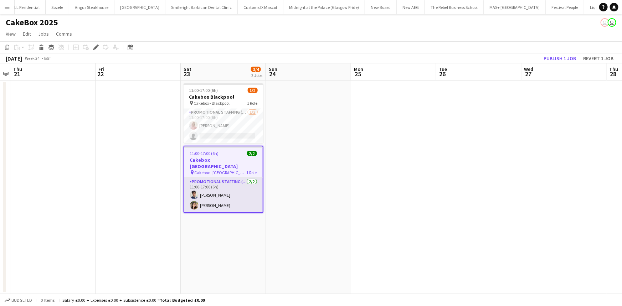
click at [241, 196] on app-card-role "Promotional Staffing (Brand Ambassadors) 2/2 11:00-17:00 (6h) Adil Shahbaz Dipi…" at bounding box center [223, 195] width 78 height 35
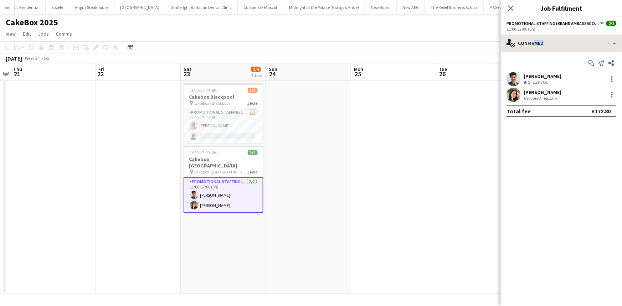
click at [532, 51] on div "single-neutral-actions-check-2 Confirmed single-neutral-actions-check-2 Confirm…" at bounding box center [561, 171] width 121 height 272
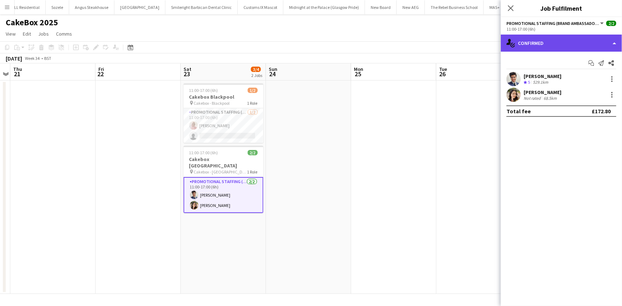
click at [531, 46] on div "single-neutral-actions-check-2 Confirmed" at bounding box center [561, 43] width 121 height 17
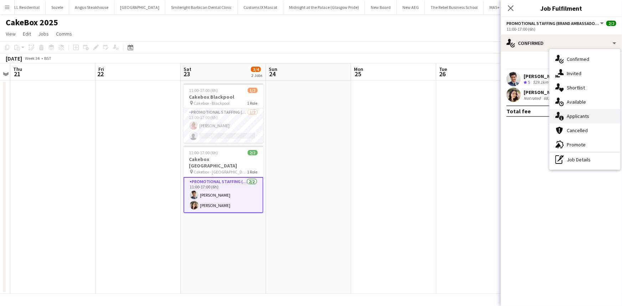
click at [566, 115] on div "single-neutral-actions-information Applicants" at bounding box center [585, 116] width 71 height 14
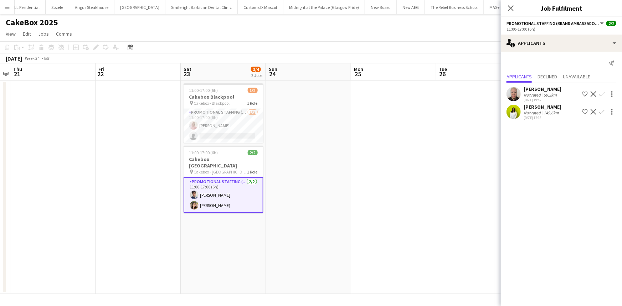
click at [550, 116] on div "12-08-2025 17:18" at bounding box center [543, 118] width 38 height 5
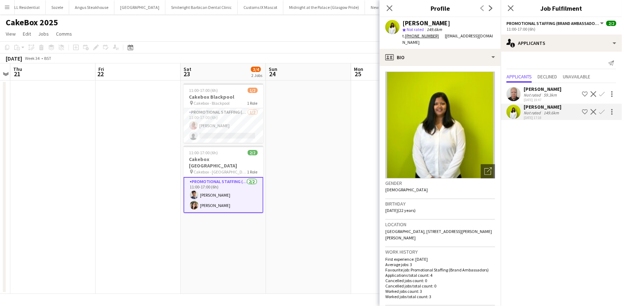
click at [539, 97] on div "Not rated" at bounding box center [533, 94] width 19 height 5
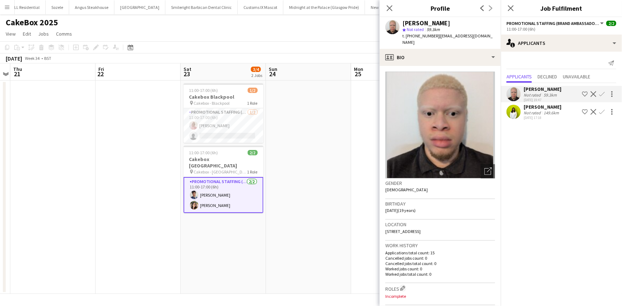
click at [388, 13] on div "Close pop-in" at bounding box center [390, 8] width 20 height 16
click at [207, 131] on app-card-role "Promotional Staffing (Brand Ambassadors) 1/2 11:00-17:00 (6h) Shabnam Jallal si…" at bounding box center [224, 125] width 80 height 35
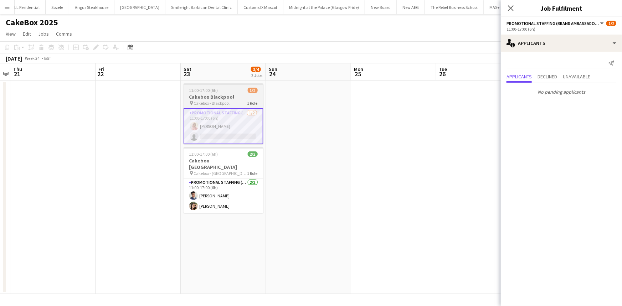
click at [248, 105] on span "1 Role" at bounding box center [253, 103] width 10 height 5
click at [232, 88] on div "11:00-17:00 (6h) 1/2" at bounding box center [224, 90] width 80 height 5
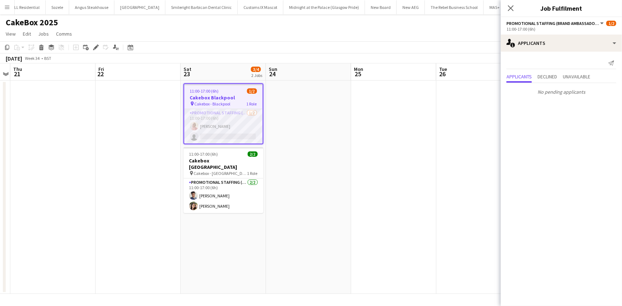
click at [230, 124] on app-card-role "Promotional Staffing (Brand Ambassadors) 1/2 11:00-17:00 (6h) Shabnam Jallal si…" at bounding box center [223, 126] width 78 height 35
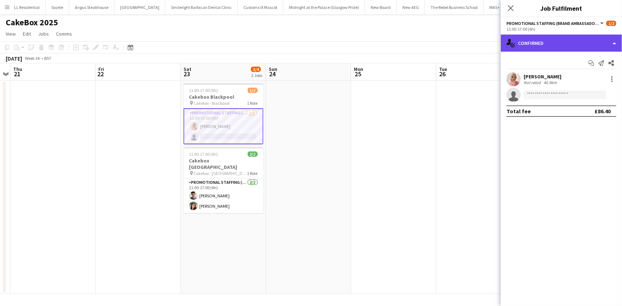
click at [551, 39] on div "single-neutral-actions-check-2 Confirmed" at bounding box center [561, 43] width 121 height 17
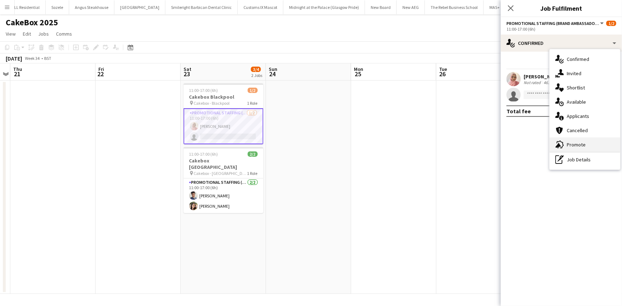
click at [574, 146] on div "advertising-megaphone Promote" at bounding box center [585, 145] width 71 height 14
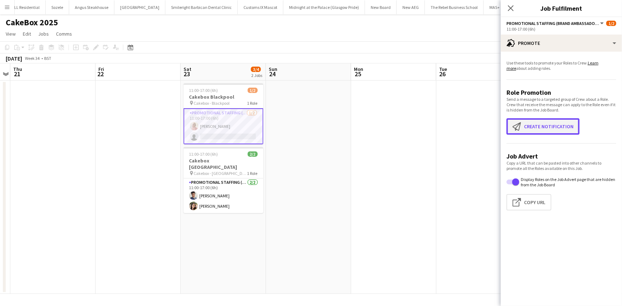
click at [556, 124] on button "Create notification Create notification" at bounding box center [543, 126] width 73 height 16
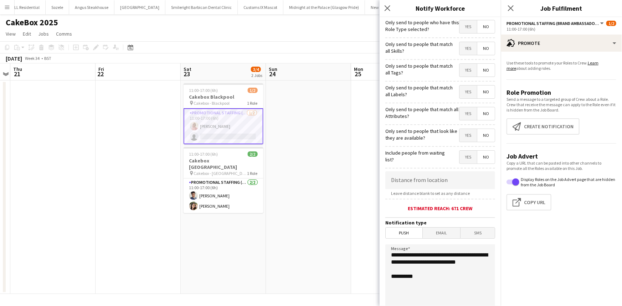
click at [382, 5] on div "Close pop-in" at bounding box center [389, 8] width 18 height 16
click at [435, 189] on input at bounding box center [441, 181] width 110 height 18
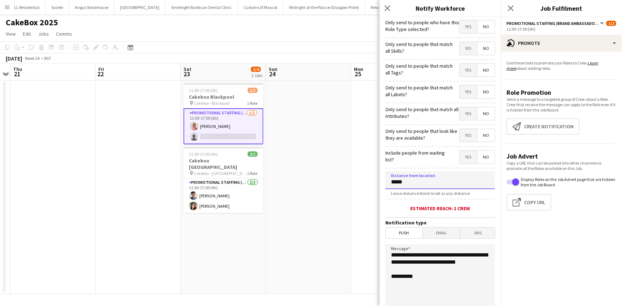
type input "****"
type input "******"
drag, startPoint x: 441, startPoint y: 272, endPoint x: 434, endPoint y: 255, distance: 18.5
click at [434, 255] on textarea "**********" at bounding box center [441, 288] width 110 height 87
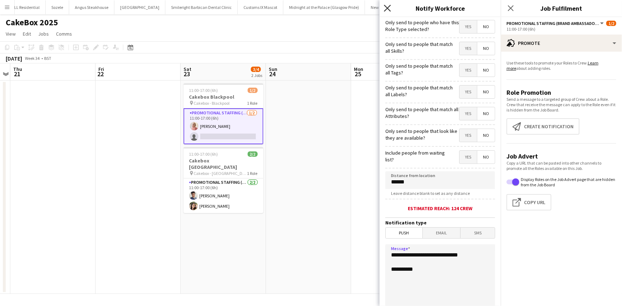
type textarea "**********"
click at [387, 10] on icon "Close pop-in" at bounding box center [387, 8] width 7 height 7
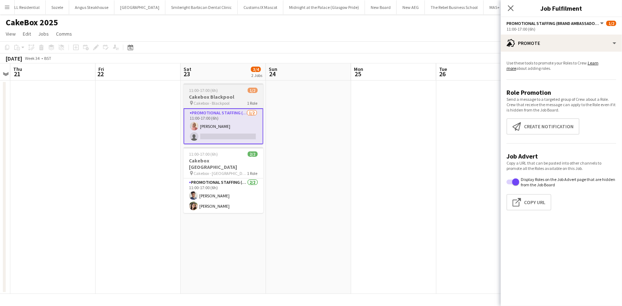
click at [232, 91] on div "11:00-17:00 (6h) 1/2" at bounding box center [224, 90] width 80 height 5
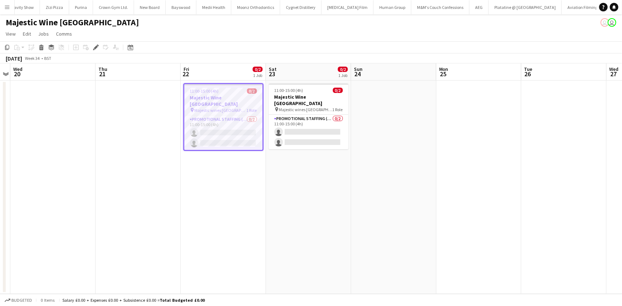
scroll to position [0, 3547]
click at [204, 127] on app-card-role "Promotional Staffing (Flyering Staff) 0/2 11:00-15:00 (4h) single-neutral-actio…" at bounding box center [223, 133] width 78 height 35
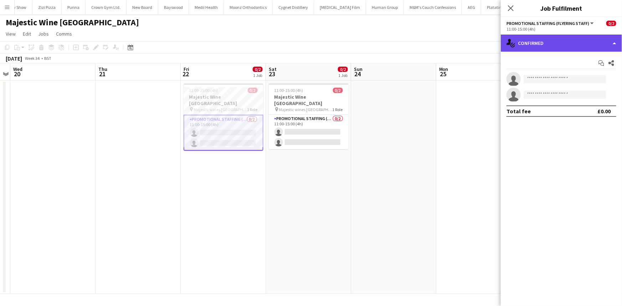
click at [533, 39] on div "single-neutral-actions-check-2 Confirmed" at bounding box center [561, 43] width 121 height 17
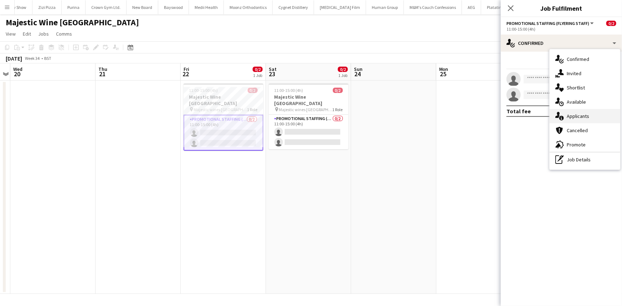
click at [569, 115] on div "single-neutral-actions-information Applicants" at bounding box center [585, 116] width 71 height 14
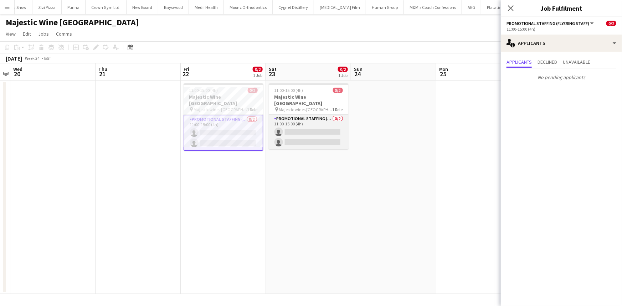
click at [324, 128] on app-card-role "Promotional Staffing (Flyering Staff) 0/2 11:00-15:00 (4h) single-neutral-actio…" at bounding box center [309, 132] width 80 height 35
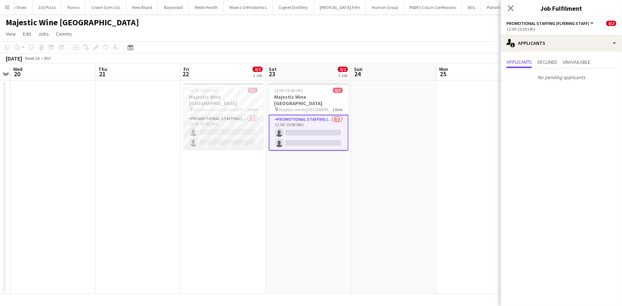
click at [243, 118] on app-card-role "Promotional Staffing (Flyering Staff) 0/2 11:00-15:00 (4h) single-neutral-actio…" at bounding box center [224, 132] width 80 height 35
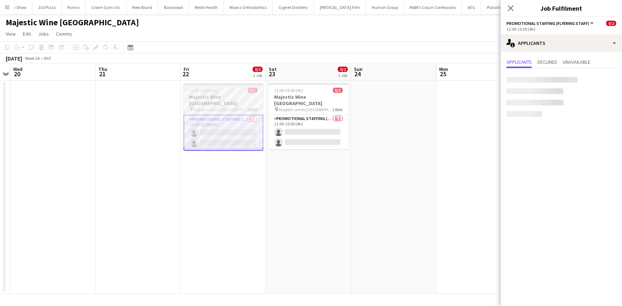
click at [258, 87] on app-job-card "11:00-15:00 (4h) 0/2 Majestic Wine [GEOGRAPHIC_DATA] pin Majestic wines Christc…" at bounding box center [224, 116] width 80 height 67
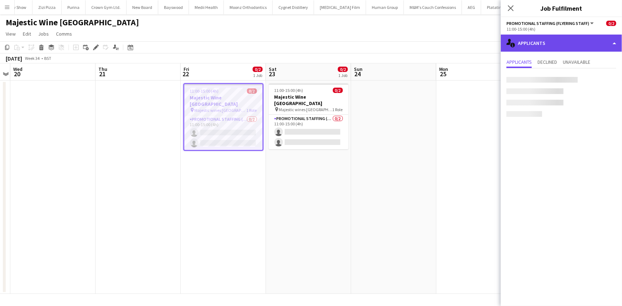
click at [542, 41] on div "single-neutral-actions-information Applicants" at bounding box center [561, 43] width 121 height 17
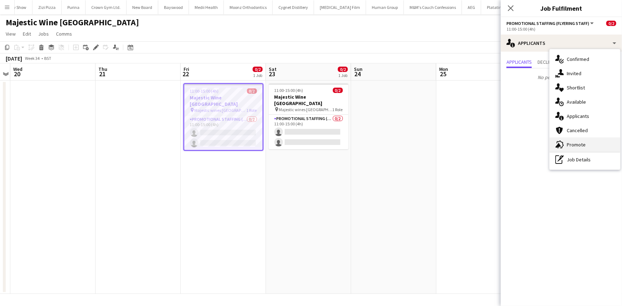
click at [573, 144] on div "advertising-megaphone Promote" at bounding box center [585, 145] width 71 height 14
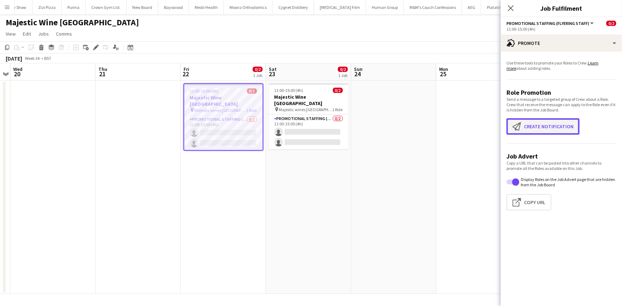
click at [535, 122] on button "Create notification Create notification" at bounding box center [543, 126] width 73 height 16
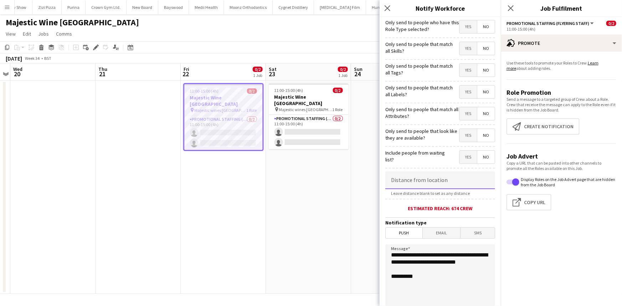
click at [434, 182] on input at bounding box center [441, 181] width 110 height 18
click at [399, 187] on input "******" at bounding box center [441, 181] width 110 height 18
type input "******"
drag, startPoint x: 427, startPoint y: 274, endPoint x: 436, endPoint y: 257, distance: 19.8
click at [436, 257] on textarea "**********" at bounding box center [441, 288] width 110 height 87
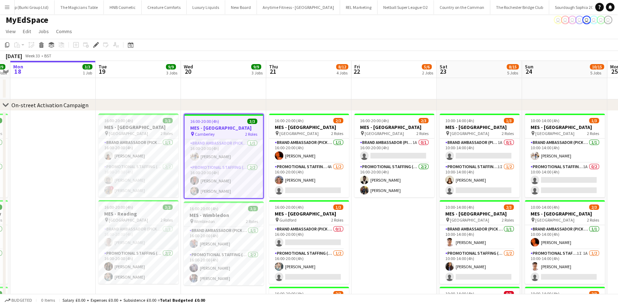
scroll to position [3, 0]
click at [457, 153] on app-card-role "Brand Ambassador (Pick up) 1A 0/1 10:00-14:00 (4h) single-neutral-actions" at bounding box center [479, 150] width 80 height 24
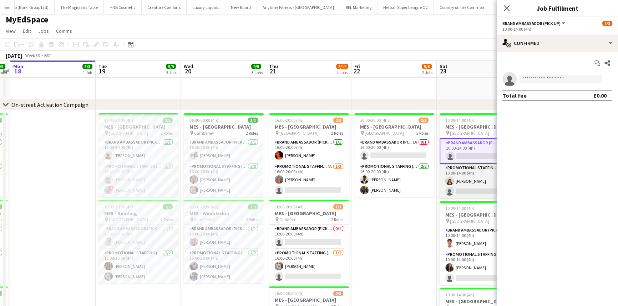
click at [484, 192] on app-card-role "Promotional Staffing (Brand Ambassadors) 1I [DATE] 10:00-14:00 (4h) [PERSON_NAM…" at bounding box center [479, 181] width 80 height 35
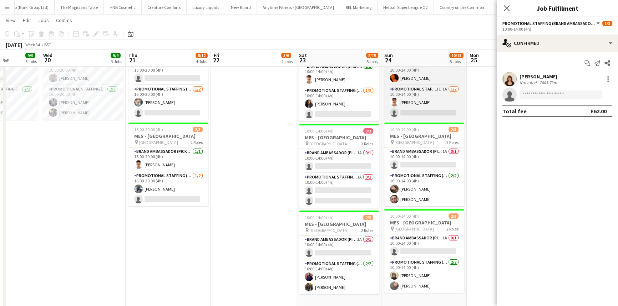
scroll to position [166, 0]
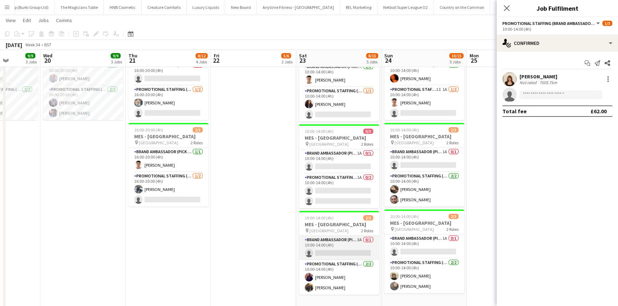
click at [362, 251] on app-card-role "Brand Ambassador (Pick up) 3A 0/1 10:00-14:00 (4h) single-neutral-actions" at bounding box center [339, 248] width 80 height 24
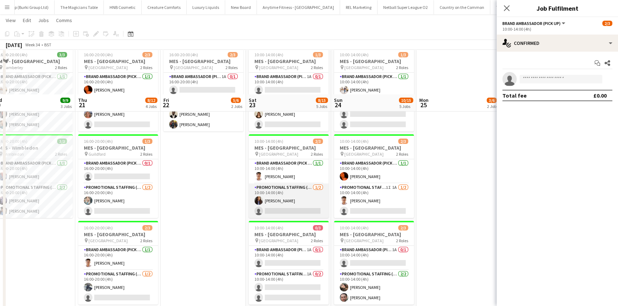
scroll to position [113, 0]
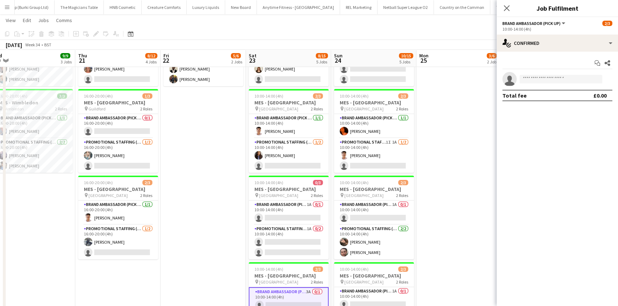
click at [537, 287] on mat-expansion-panel "check Confirmed Start chat Share single-neutral-actions Total fee £0.00" at bounding box center [556, 179] width 121 height 255
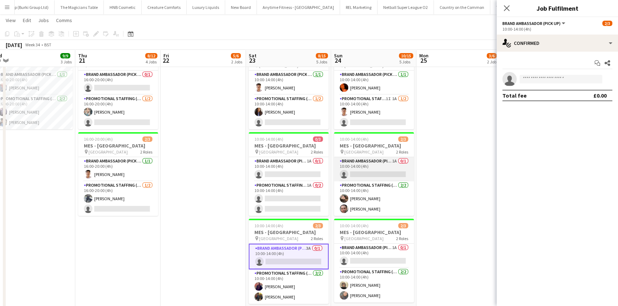
scroll to position [0, 257]
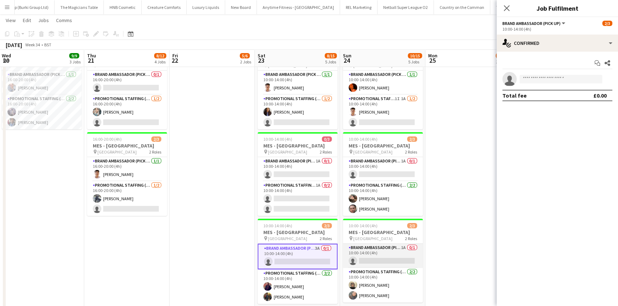
click at [376, 253] on app-card-role "Brand Ambassador (Pick up) 1A 0/1 10:00-14:00 (4h) single-neutral-actions" at bounding box center [383, 256] width 80 height 24
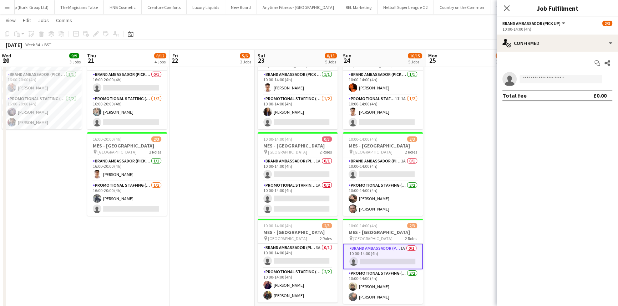
click at [561, 32] on app-options-switcher "Brand Ambassador (Pick up) All roles Brand Ambassador (Pick up) 2/3 10:00-14:00…" at bounding box center [556, 25] width 121 height 17
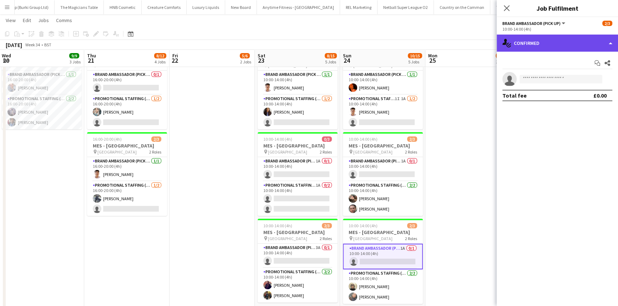
click at [561, 42] on div "single-neutral-actions-check-2 Confirmed" at bounding box center [556, 43] width 121 height 17
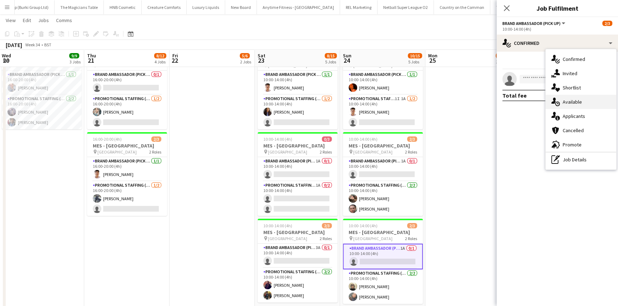
click at [579, 105] on div "single-neutral-actions-upload Available" at bounding box center [580, 102] width 71 height 14
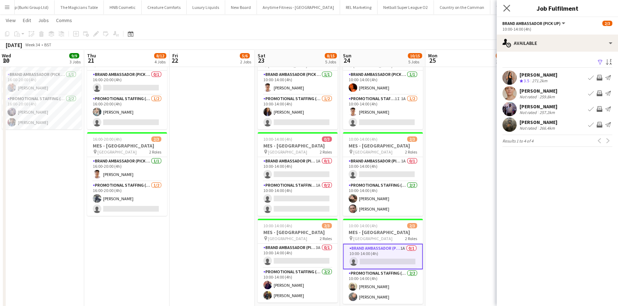
click at [503, 8] on app-icon "Close pop-in" at bounding box center [506, 8] width 10 height 10
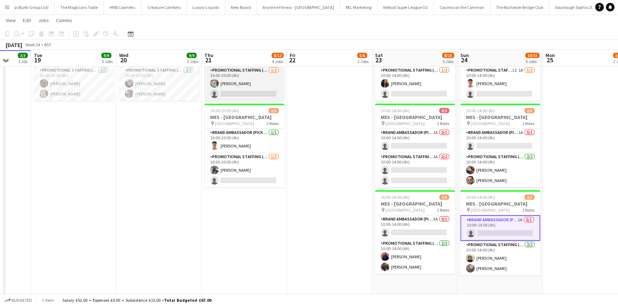
scroll to position [185, 0]
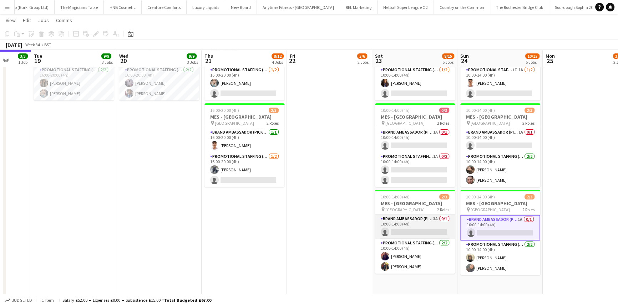
click at [399, 222] on app-card-role "Brand Ambassador (Pick up) 3A 0/1 10:00-14:00 (4h) single-neutral-actions" at bounding box center [415, 227] width 80 height 24
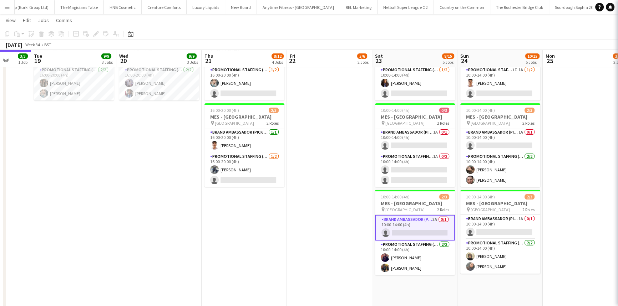
scroll to position [0, 224]
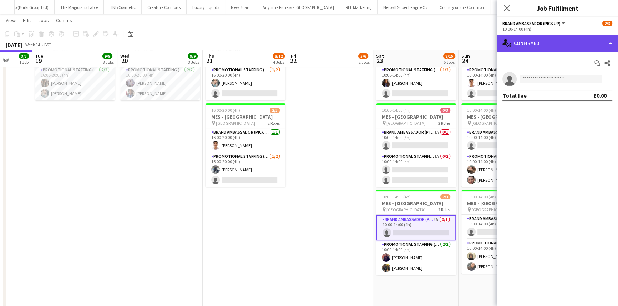
click at [568, 35] on div "single-neutral-actions-check-2 Confirmed" at bounding box center [556, 43] width 121 height 17
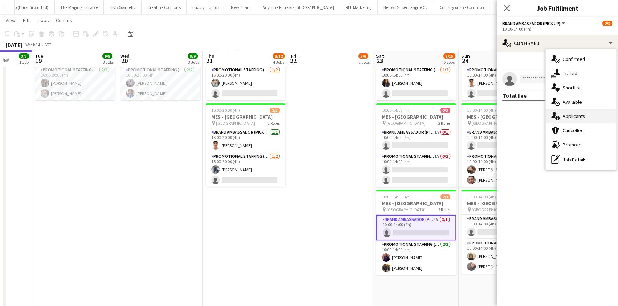
click at [571, 113] on div "single-neutral-actions-information Applicants" at bounding box center [580, 116] width 71 height 14
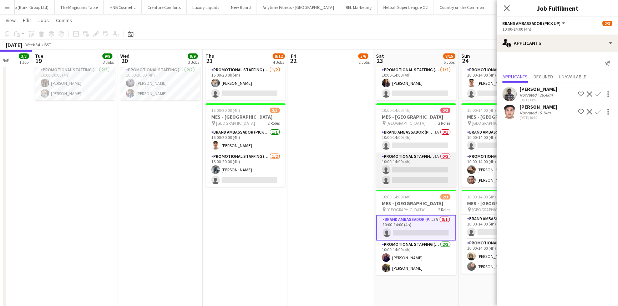
click at [419, 164] on app-card-role "Promotional Staffing (Brand Ambassadors) 1A 0/2 10:00-14:00 (4h) single-neutral…" at bounding box center [416, 170] width 80 height 35
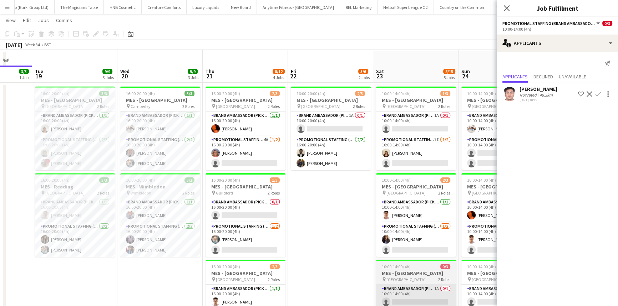
scroll to position [24, 0]
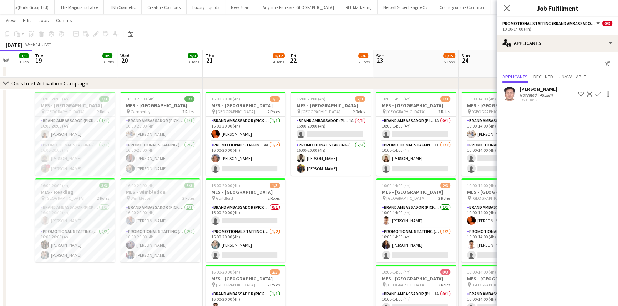
click at [506, 2] on div "Close pop-in" at bounding box center [506, 8] width 20 height 16
drag, startPoint x: 507, startPoint y: 8, endPoint x: 391, endPoint y: 6, distance: 115.9
click at [506, 7] on icon at bounding box center [507, 8] width 6 height 6
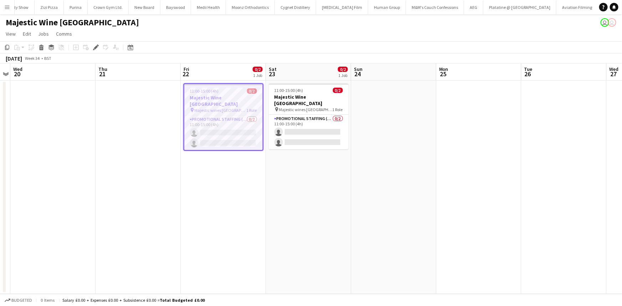
scroll to position [0, 3547]
click at [239, 128] on app-card-role "Promotional Staffing (Flyering Staff) 0/2 11:00-15:00 (4h) single-neutral-actio…" at bounding box center [223, 133] width 78 height 35
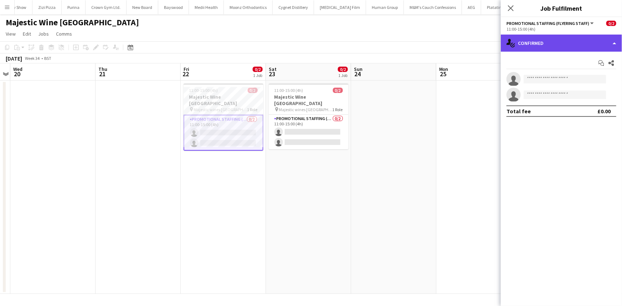
click at [562, 50] on div "single-neutral-actions-check-2 Confirmed" at bounding box center [561, 43] width 121 height 17
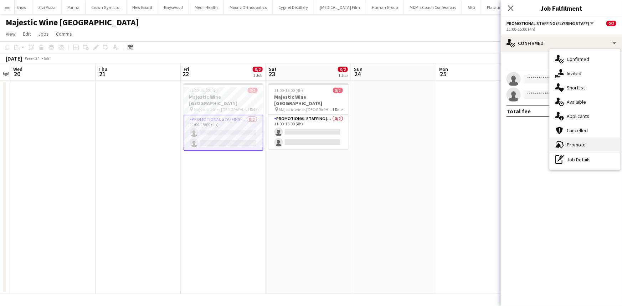
click at [571, 147] on div "advertising-megaphone Promote" at bounding box center [585, 145] width 71 height 14
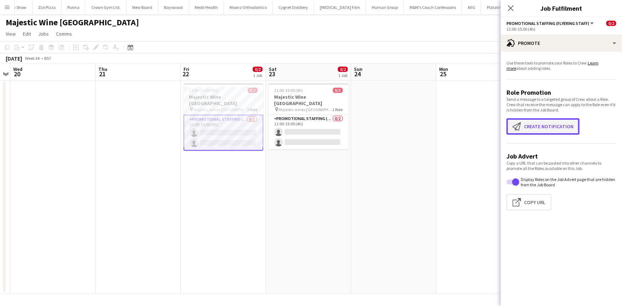
click at [551, 121] on button "Create notification Create notification" at bounding box center [543, 126] width 73 height 16
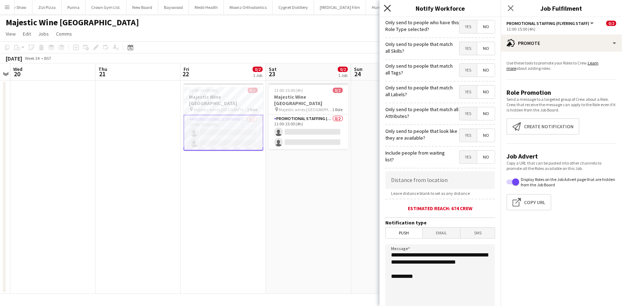
click at [385, 6] on icon "Close pop-in" at bounding box center [387, 8] width 7 height 7
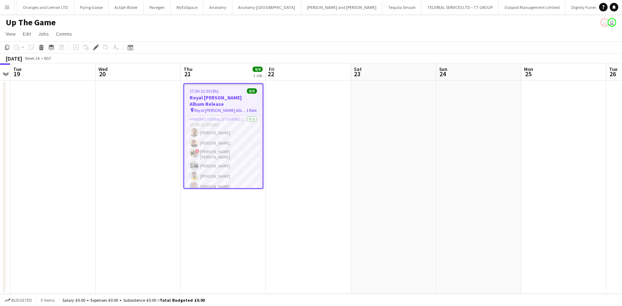
scroll to position [0, 3424]
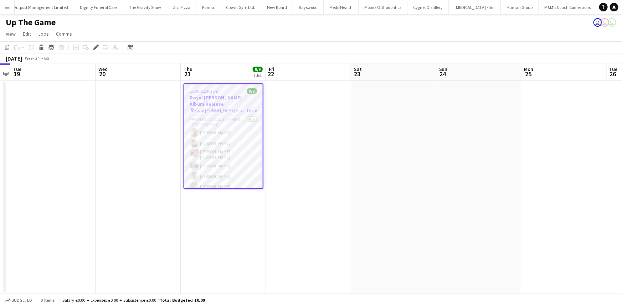
scroll to position [0, 3424]
click at [202, 158] on app-card-role "Promotional Staffing (Brand Ambassadors) 9/9 17:30-22:30 (5h) Jack Procter Jaso…" at bounding box center [223, 170] width 78 height 109
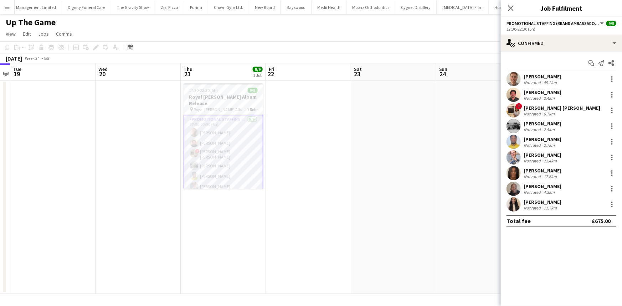
click at [556, 124] on div "Carla Iannace" at bounding box center [543, 124] width 38 height 6
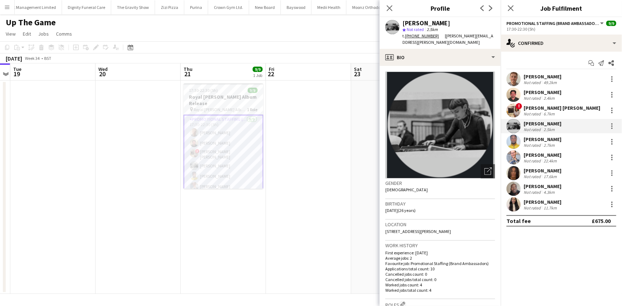
click at [552, 152] on div "SIMON GREIFF" at bounding box center [543, 155] width 38 height 6
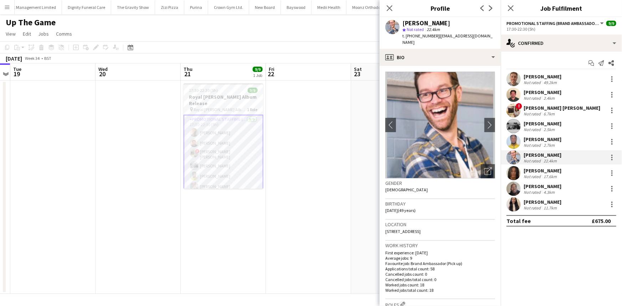
click at [549, 141] on div "Luke Addo" at bounding box center [543, 139] width 38 height 6
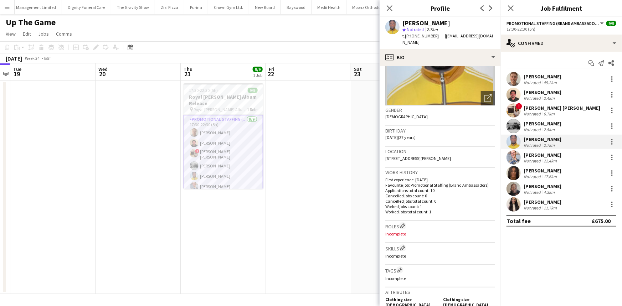
scroll to position [162, 0]
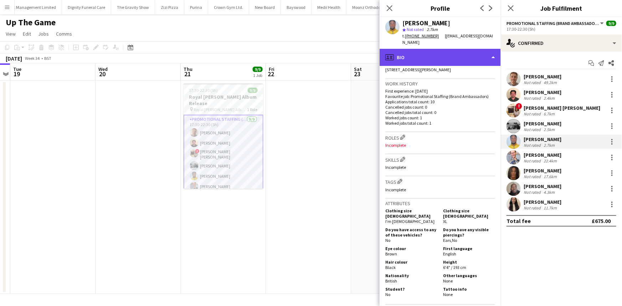
click at [449, 56] on div "profile Bio" at bounding box center [440, 57] width 121 height 17
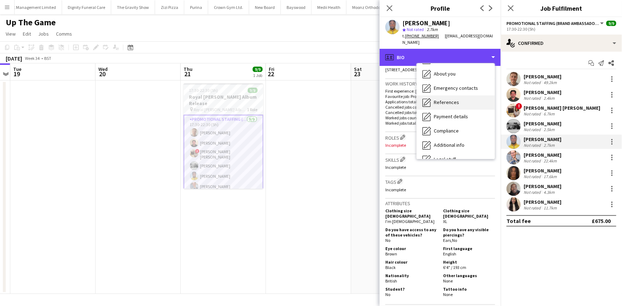
scroll to position [32, 0]
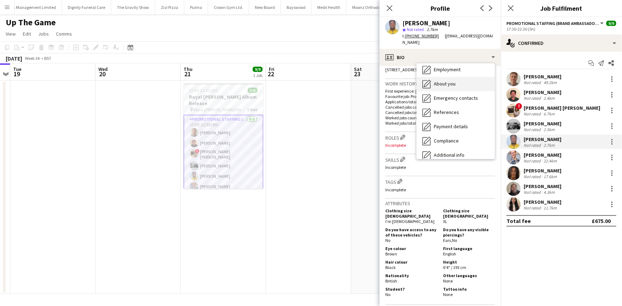
click at [453, 81] on div "About you About you" at bounding box center [456, 84] width 78 height 14
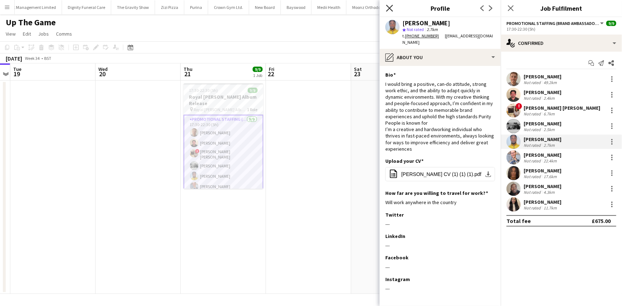
click at [387, 11] on icon at bounding box center [389, 8] width 7 height 7
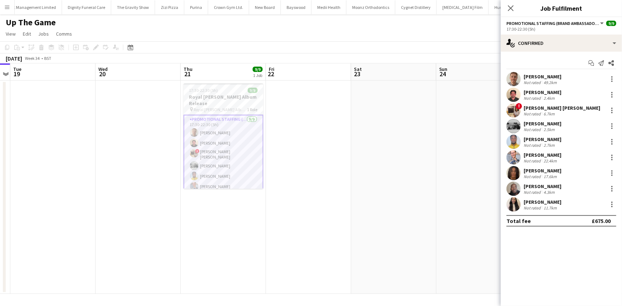
click at [530, 78] on div "Jack Procter" at bounding box center [543, 76] width 38 height 6
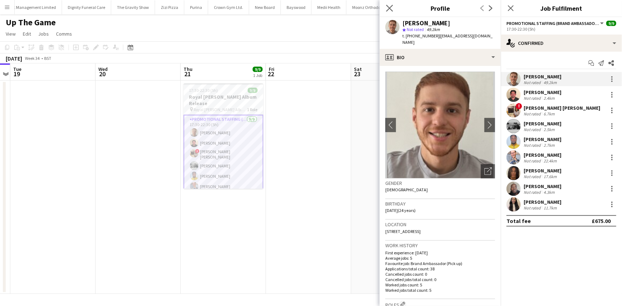
click at [388, 11] on app-icon "Close pop-in" at bounding box center [390, 8] width 10 height 10
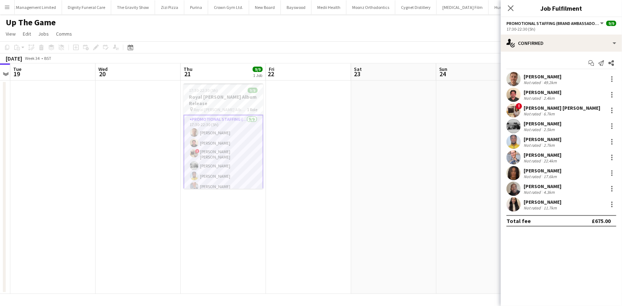
click at [541, 160] on div "Not rated" at bounding box center [533, 160] width 19 height 5
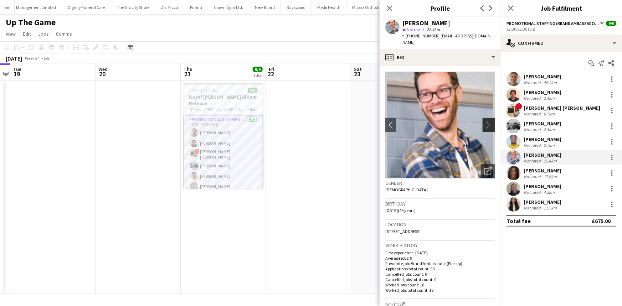
click at [486, 121] on app-icon "chevron-right" at bounding box center [490, 124] width 11 height 7
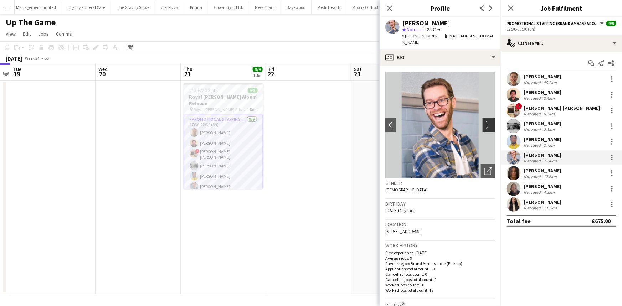
click at [486, 121] on app-icon "chevron-right" at bounding box center [490, 124] width 11 height 7
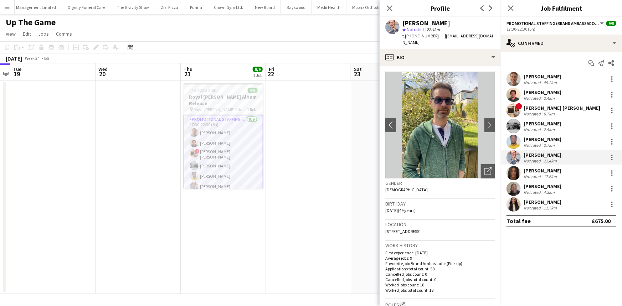
click at [533, 173] on div "Jazz Harper" at bounding box center [543, 171] width 38 height 6
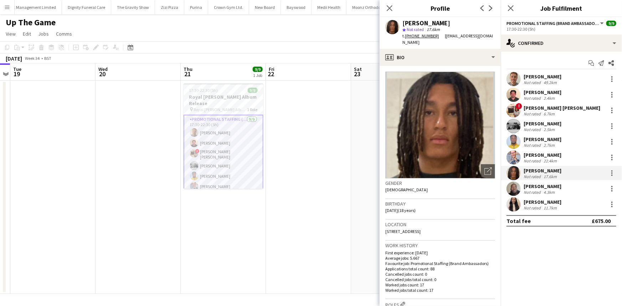
click at [542, 188] on div "[PERSON_NAME]" at bounding box center [543, 186] width 38 height 6
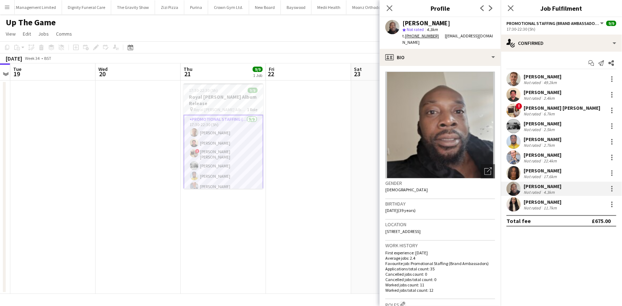
click at [473, 98] on img at bounding box center [441, 125] width 110 height 107
click at [470, 103] on img at bounding box center [441, 125] width 110 height 107
click at [423, 108] on img at bounding box center [441, 125] width 110 height 107
click at [529, 199] on div "Natasha Parmar" at bounding box center [543, 202] width 38 height 6
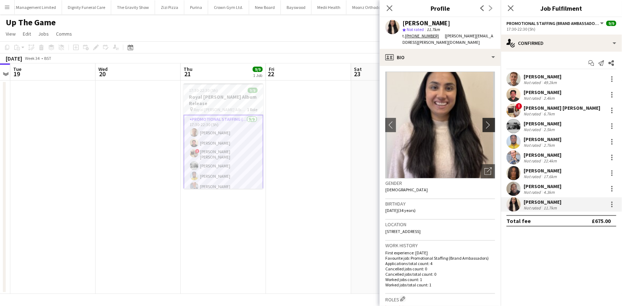
click at [485, 125] on app-icon "chevron-right" at bounding box center [490, 124] width 11 height 7
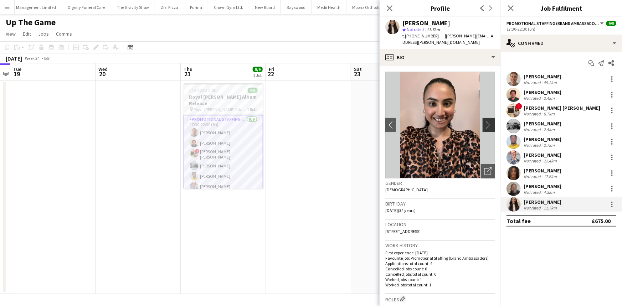
click at [485, 125] on app-icon "chevron-right" at bounding box center [490, 124] width 11 height 7
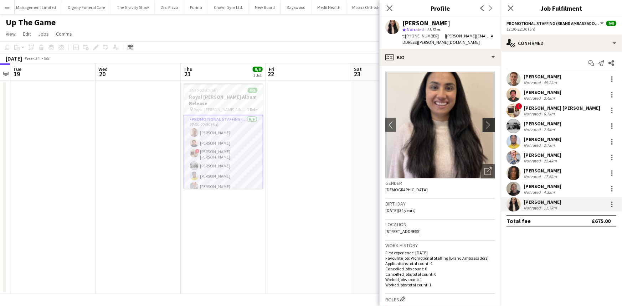
click at [485, 125] on app-icon "chevron-right" at bounding box center [490, 124] width 11 height 7
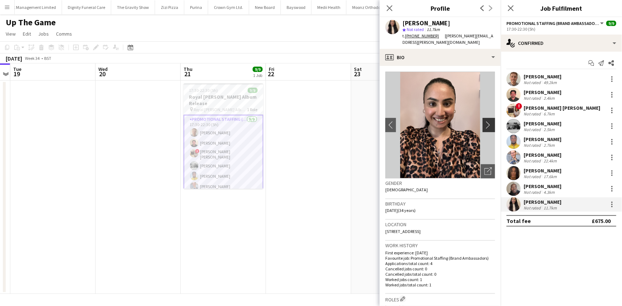
click at [485, 125] on app-icon "chevron-right" at bounding box center [490, 124] width 11 height 7
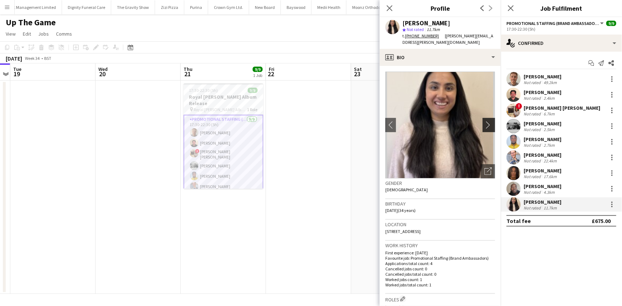
click at [486, 126] on app-icon "chevron-right" at bounding box center [490, 124] width 11 height 7
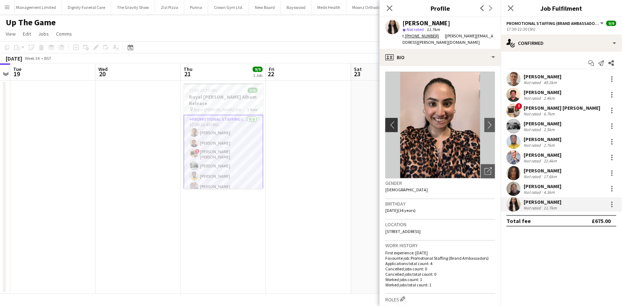
click at [396, 124] on app-icon "chevron-left" at bounding box center [391, 124] width 11 height 7
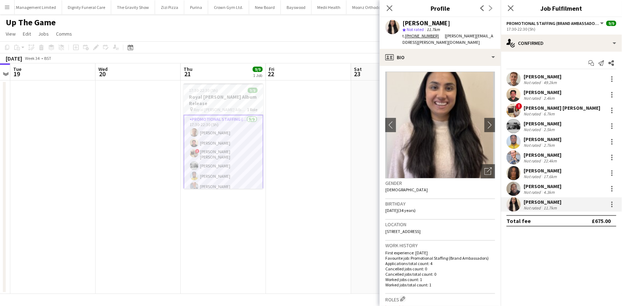
click at [540, 144] on div "Not rated" at bounding box center [533, 145] width 19 height 5
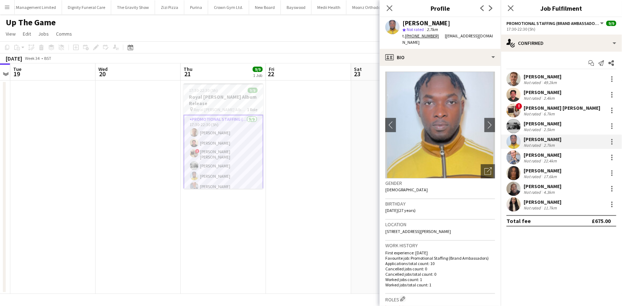
click at [522, 152] on div "SIMON GREIFF Not rated 22.4km" at bounding box center [561, 158] width 121 height 14
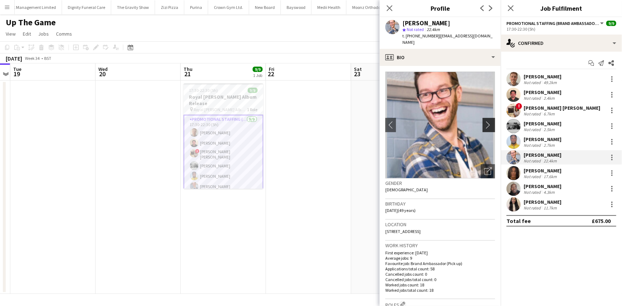
click at [488, 121] on app-icon "chevron-right" at bounding box center [490, 124] width 11 height 7
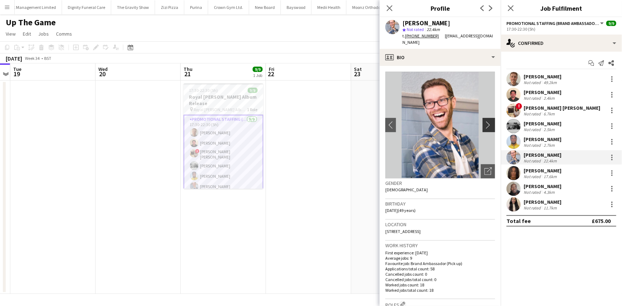
click at [488, 121] on app-icon "chevron-right" at bounding box center [490, 124] width 11 height 7
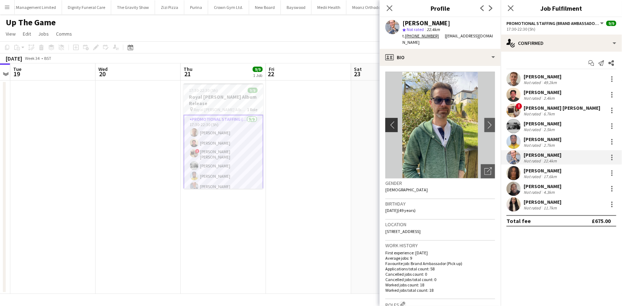
click at [389, 121] on app-icon "chevron-left" at bounding box center [391, 124] width 11 height 7
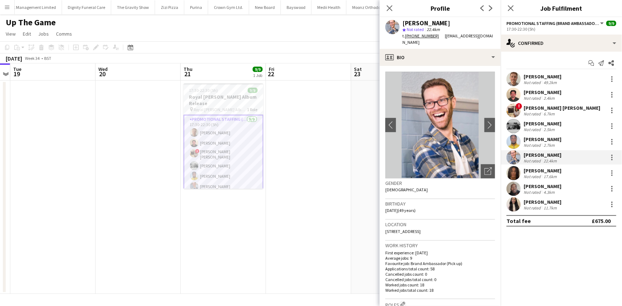
click at [383, 9] on div "Close pop-in" at bounding box center [390, 8] width 20 height 16
click at [390, 6] on icon "Close pop-in" at bounding box center [389, 8] width 7 height 7
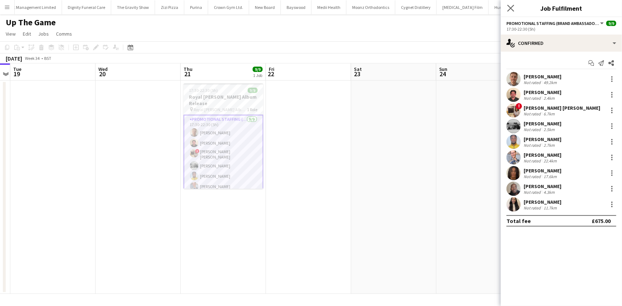
click at [511, 4] on app-icon "Close pop-in" at bounding box center [511, 8] width 10 height 10
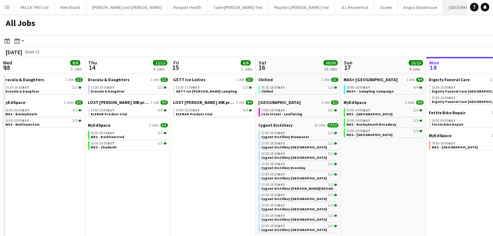
scroll to position [0, 248]
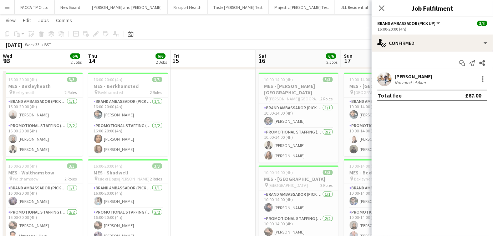
scroll to position [0, 245]
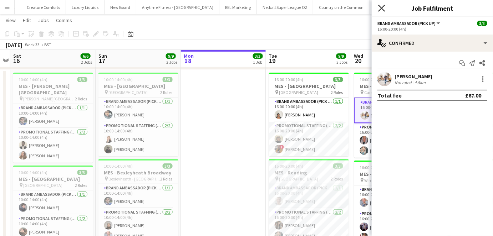
click at [383, 6] on icon "Close pop-in" at bounding box center [381, 8] width 7 height 7
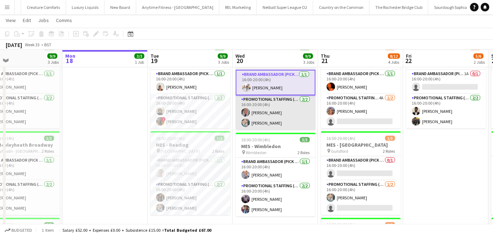
scroll to position [0, 279]
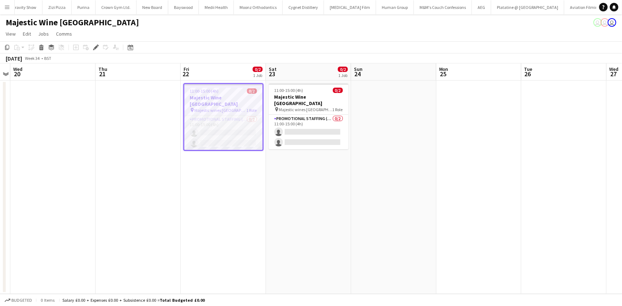
scroll to position [0, 3547]
click at [242, 133] on app-card-role "Promotional Staffing (Flyering Staff) 0/2 11:00-15:00 (4h) single-neutral-actio…" at bounding box center [223, 133] width 78 height 35
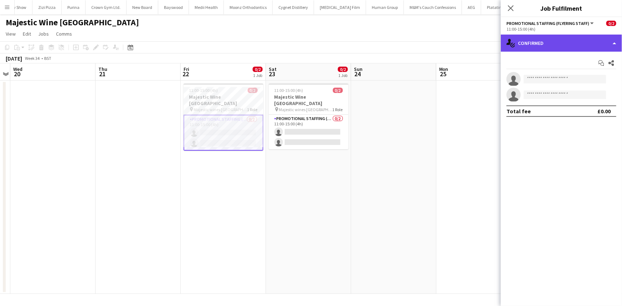
click at [574, 43] on div "single-neutral-actions-check-2 Confirmed" at bounding box center [561, 43] width 121 height 17
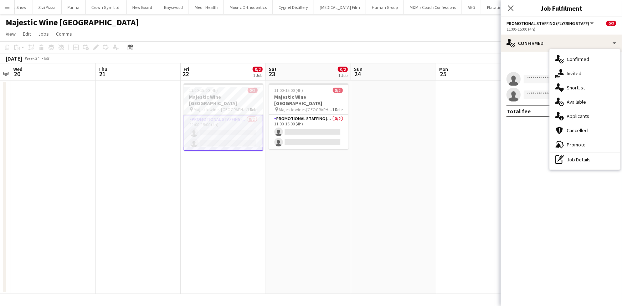
click at [580, 142] on div "advertising-megaphone Promote" at bounding box center [585, 145] width 71 height 14
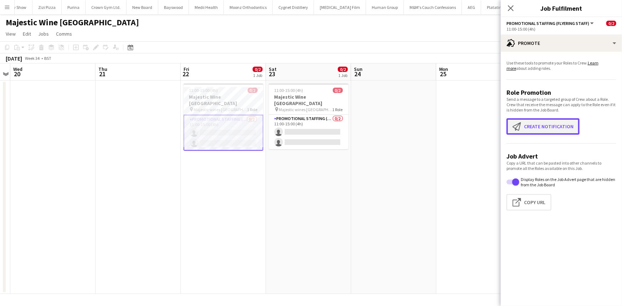
click at [551, 125] on button "Create notification Create notification" at bounding box center [543, 126] width 73 height 16
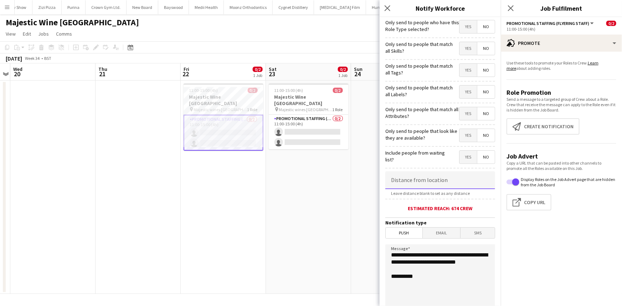
click at [415, 182] on input at bounding box center [441, 181] width 110 height 18
type input "****"
type input "******"
drag, startPoint x: 428, startPoint y: 275, endPoint x: 436, endPoint y: 258, distance: 19.3
click at [436, 258] on textarea "**********" at bounding box center [441, 288] width 110 height 87
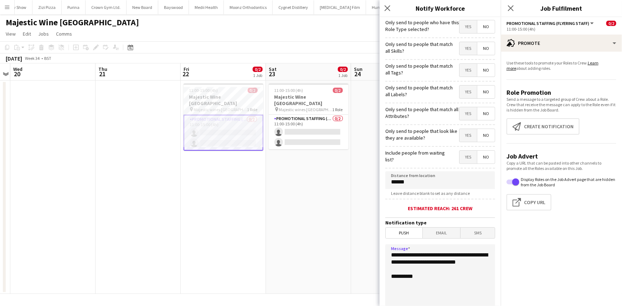
drag, startPoint x: 429, startPoint y: 271, endPoint x: 471, endPoint y: 264, distance: 42.7
click at [471, 264] on textarea "**********" at bounding box center [441, 288] width 110 height 87
click at [467, 268] on textarea "**********" at bounding box center [441, 288] width 110 height 87
type textarea "**********"
